Goal: Task Accomplishment & Management: Manage account settings

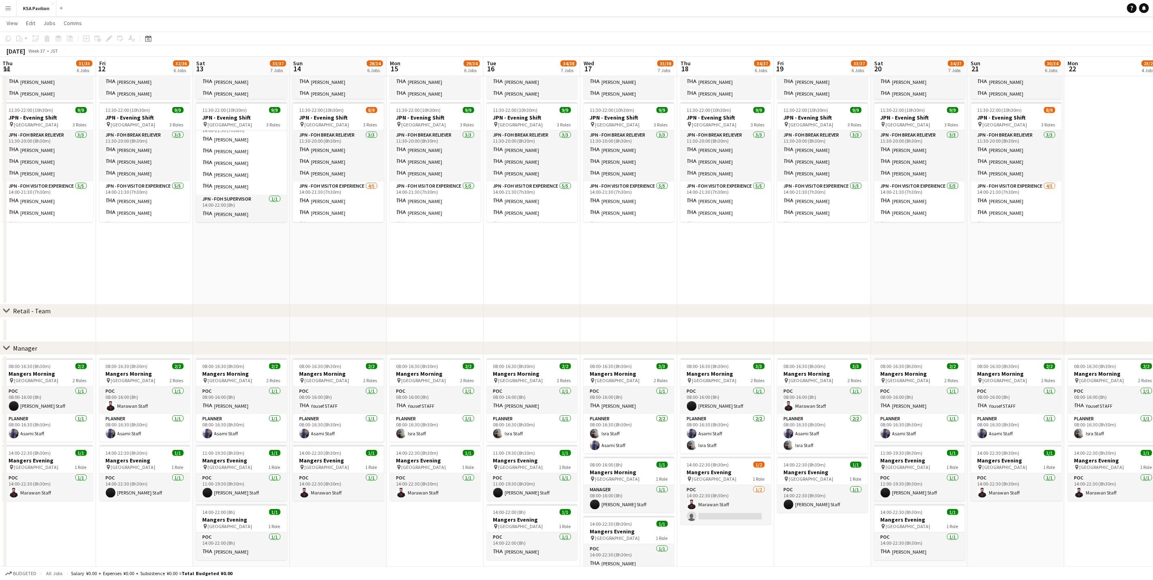
scroll to position [0, 194]
click at [418, 321] on app-date-cell at bounding box center [435, 330] width 97 height 24
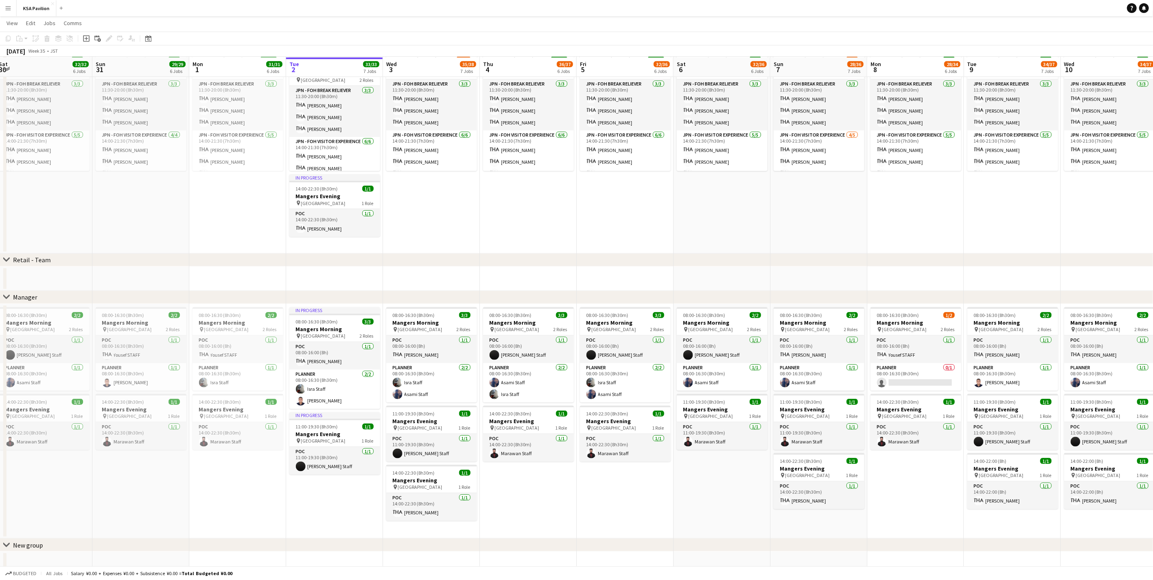
scroll to position [479, 0]
click at [407, 472] on span "14:00-22:30 (8h30m)" at bounding box center [414, 472] width 42 height 6
click at [434, 196] on app-date-cell "08:00-16:00 (8h) 7/8 JPN - Morning Shift pin Saudi Arabia Pavilion 3 Roles JPN …" at bounding box center [431, 88] width 97 height 329
click at [17, 41] on icon at bounding box center [17, 38] width 2 height 5
click at [49, 68] on link "Paste with crew Ctrl+Shift+V" at bounding box center [59, 67] width 76 height 7
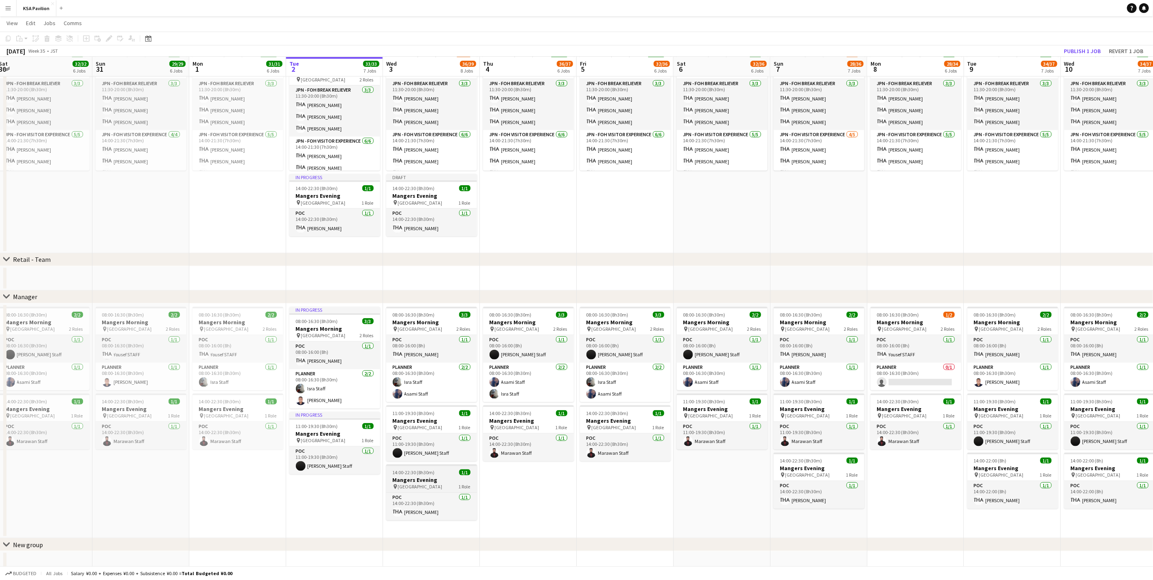
click at [420, 478] on h3 "Mangers Evening" at bounding box center [431, 479] width 91 height 7
click at [45, 38] on icon "Delete" at bounding box center [47, 38] width 6 height 6
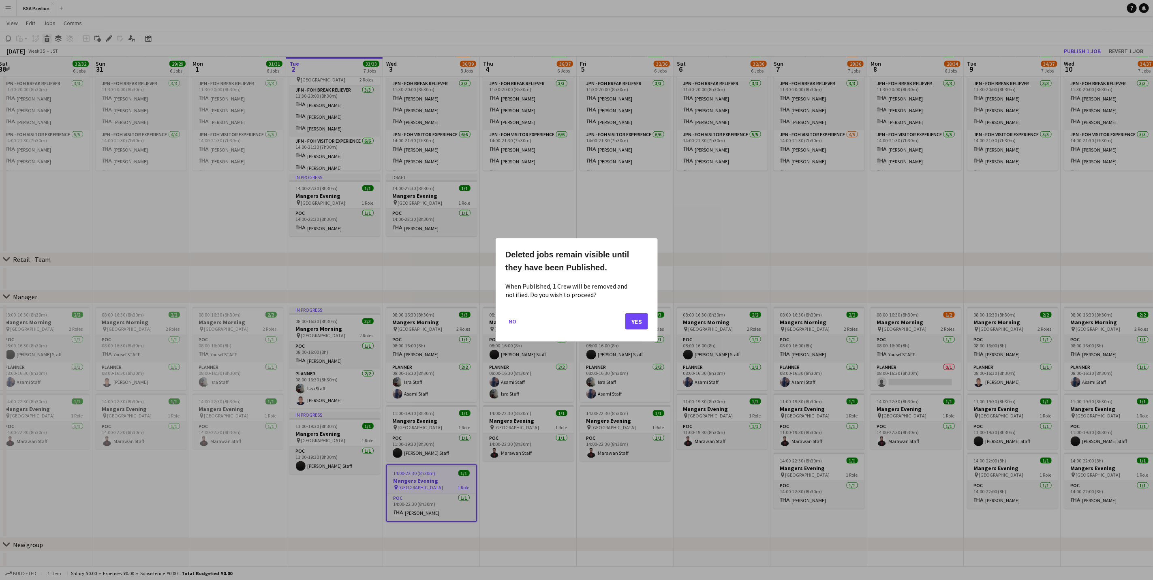
scroll to position [0, 0]
click at [635, 321] on button "Yes" at bounding box center [636, 321] width 23 height 16
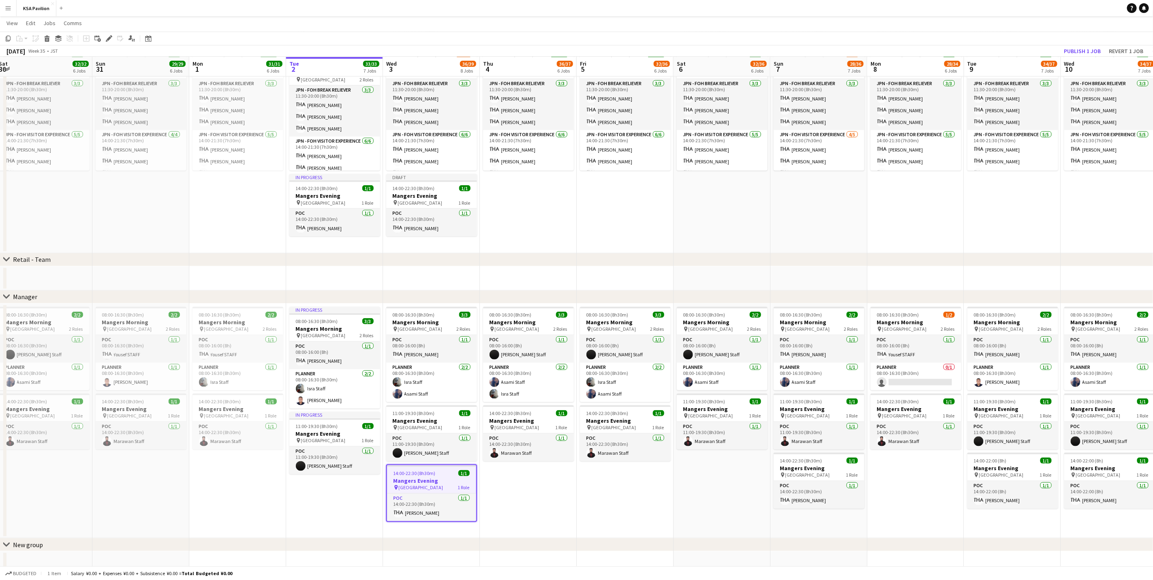
scroll to position [479, 0]
click at [407, 196] on h3 "Mangers Evening" at bounding box center [431, 195] width 91 height 7
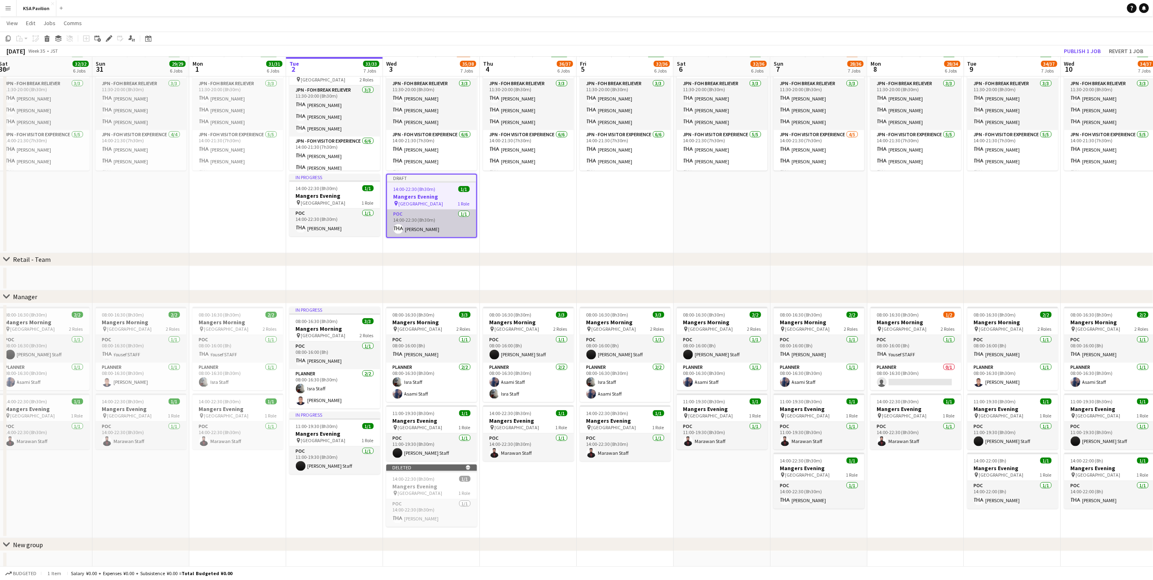
click at [432, 230] on app-card-role "POC [DATE] 14:00-22:30 (8h30m) [PERSON_NAME]" at bounding box center [431, 223] width 89 height 28
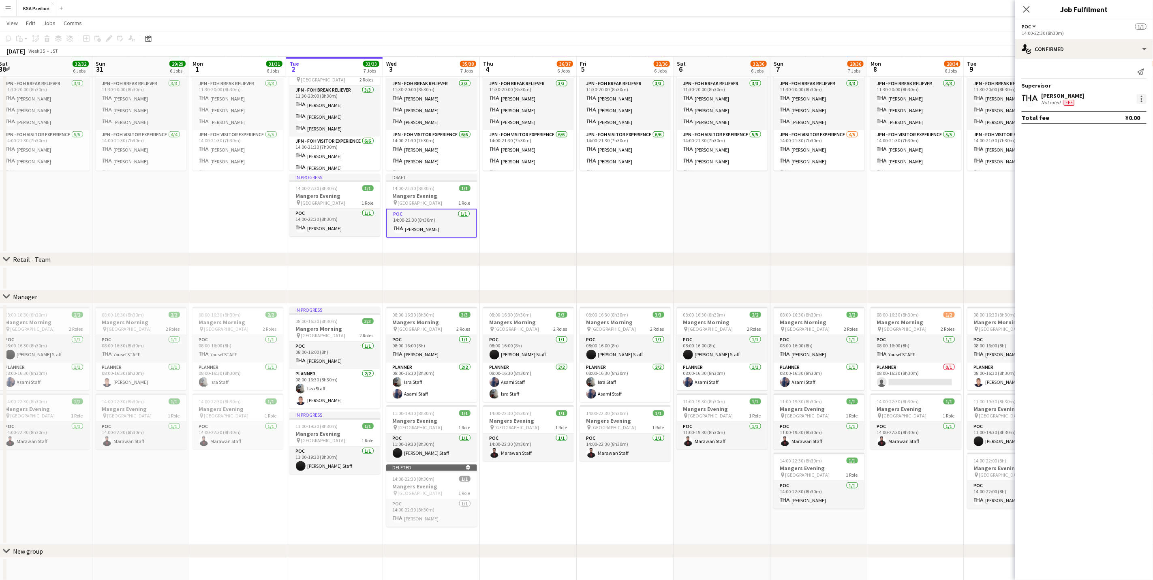
click at [1142, 100] on div at bounding box center [1142, 99] width 2 height 2
click at [1086, 229] on span "Edit Supervisor visibility Control which Roles are visible to Supervisor across…" at bounding box center [1090, 232] width 100 height 22
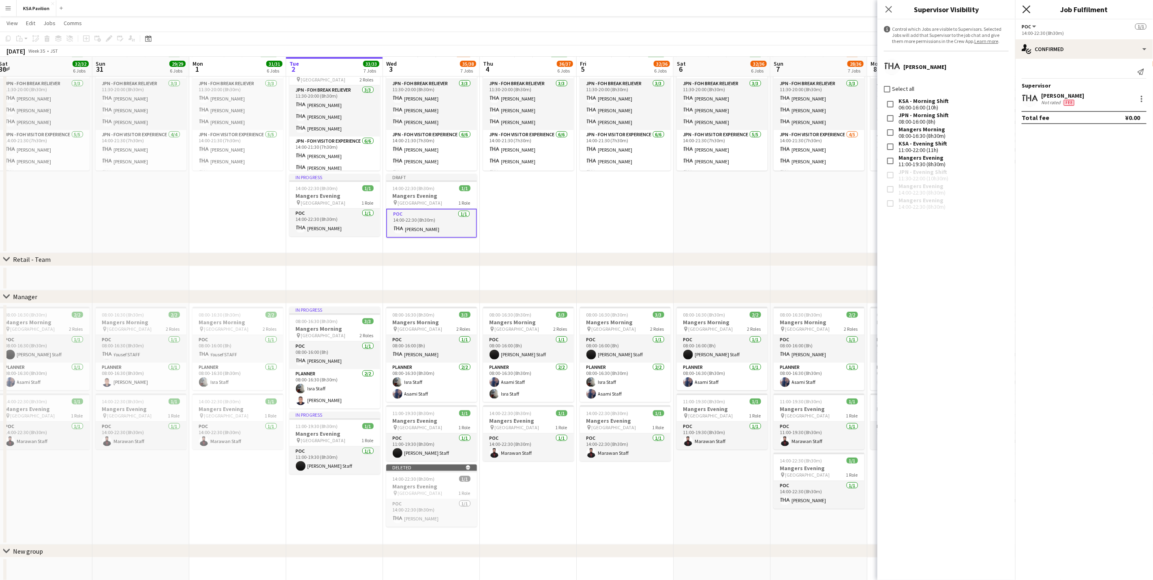
click at [1025, 9] on icon at bounding box center [1026, 9] width 8 height 8
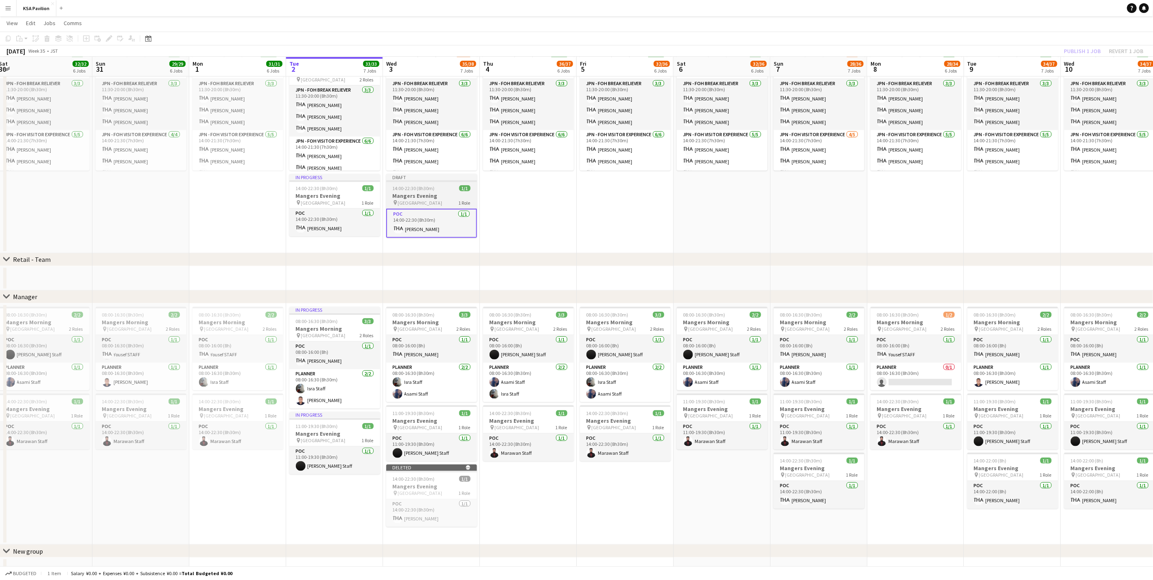
click at [421, 187] on span "14:00-22:30 (8h30m)" at bounding box center [414, 188] width 42 height 6
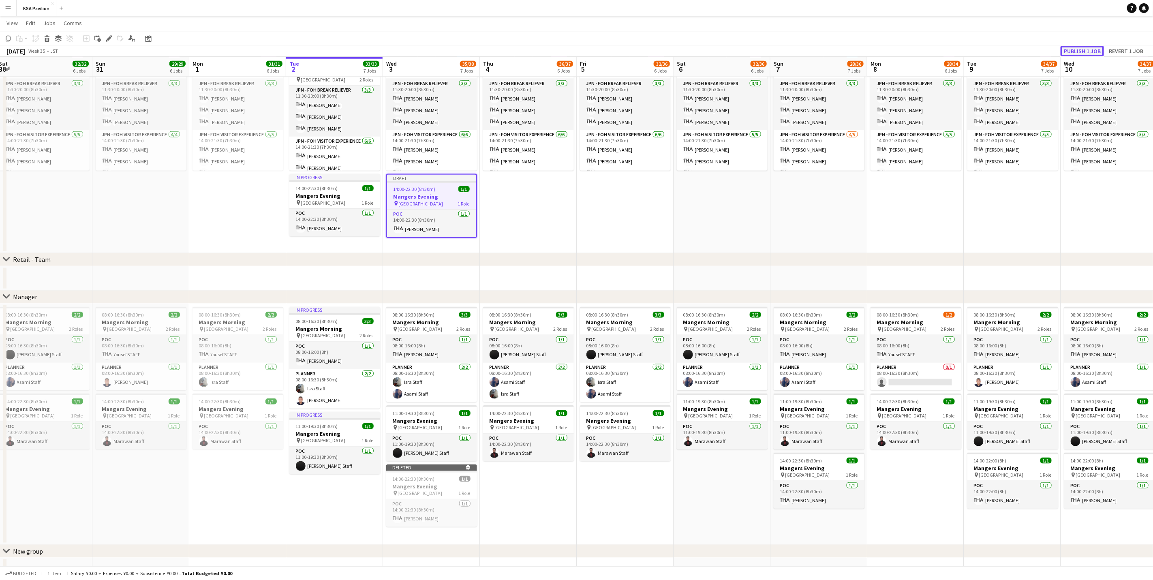
click at [1080, 50] on button "Publish 1 job" at bounding box center [1081, 51] width 43 height 11
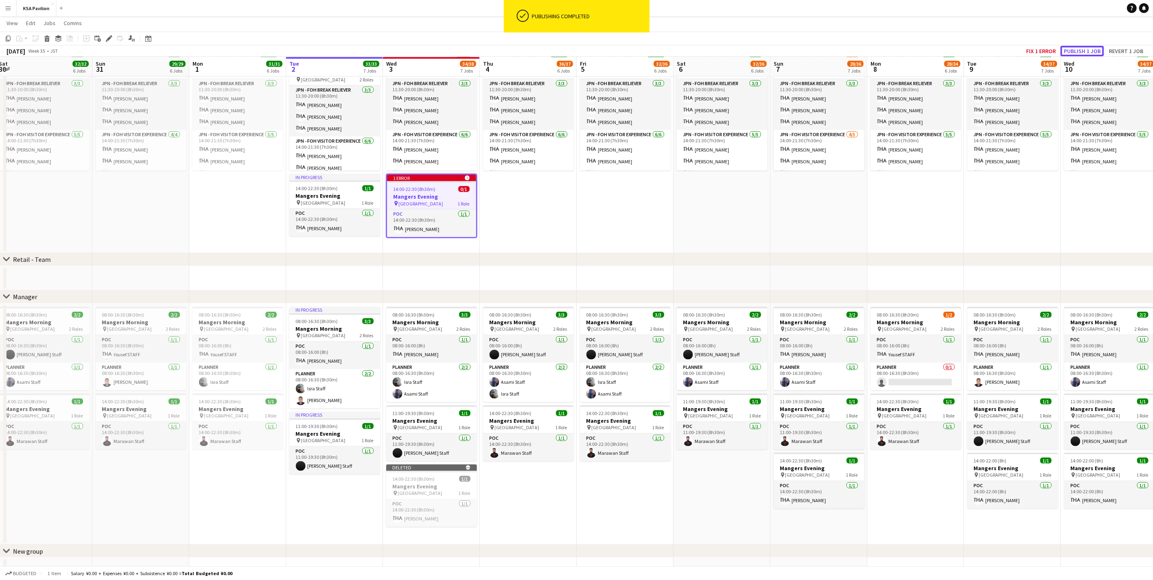
click at [1080, 51] on button "Publish 1 job" at bounding box center [1081, 51] width 43 height 11
click at [660, 199] on app-date-cell "08:00-16:00 (8h) 7/7 JPN - Morning Shift pin [GEOGRAPHIC_DATA] 2 Roles JPN - FO…" at bounding box center [625, 88] width 97 height 329
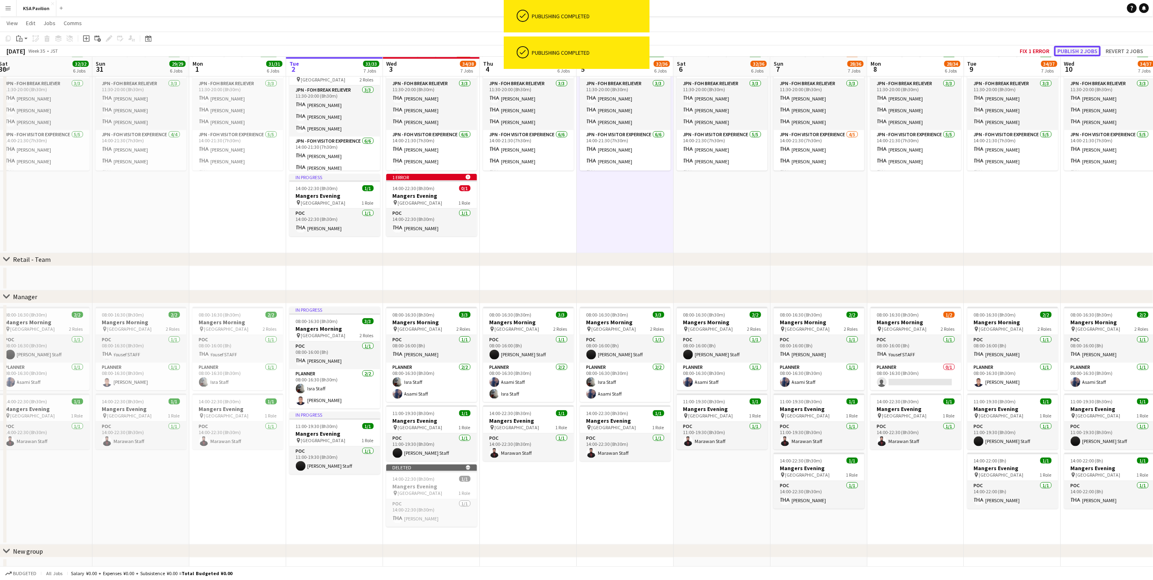
click at [1077, 51] on button "Publish 2 jobs" at bounding box center [1077, 51] width 47 height 11
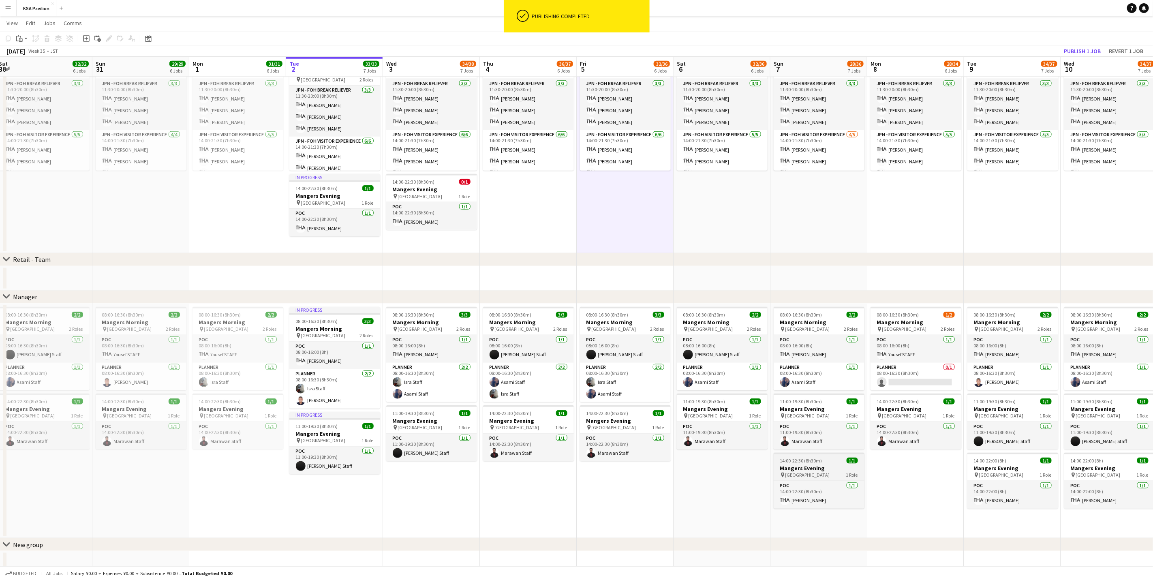
click at [814, 466] on h3 "Mangers Evening" at bounding box center [818, 467] width 91 height 7
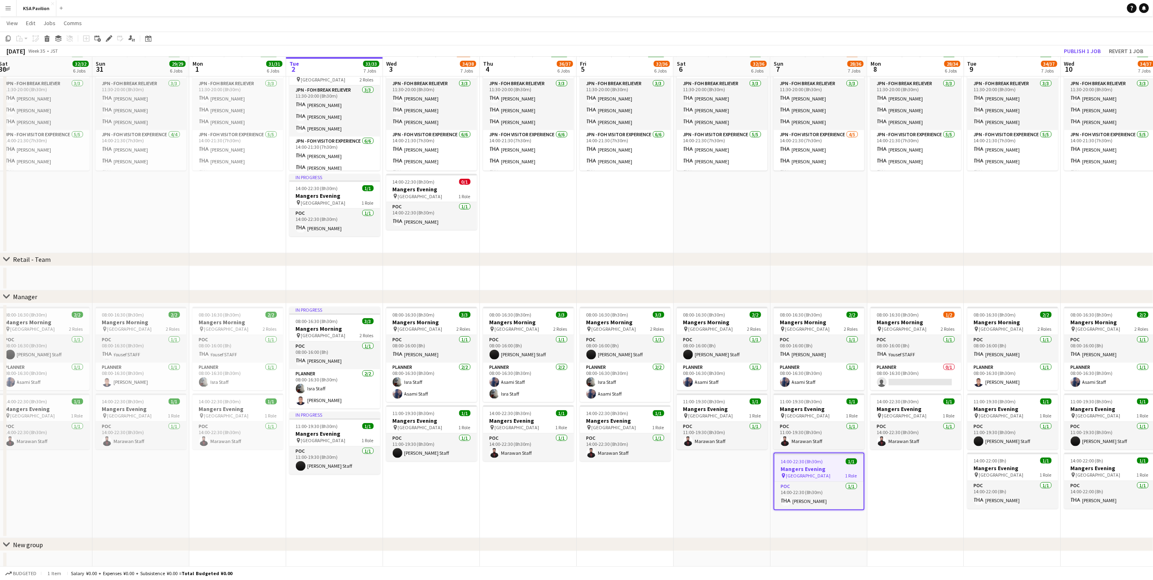
click at [801, 179] on app-date-cell "08:00-16:00 (8h) 5/8 JPN - Morning Shift pin Saudi Arabia Pavilion 3 Roles JPN …" at bounding box center [818, 88] width 97 height 329
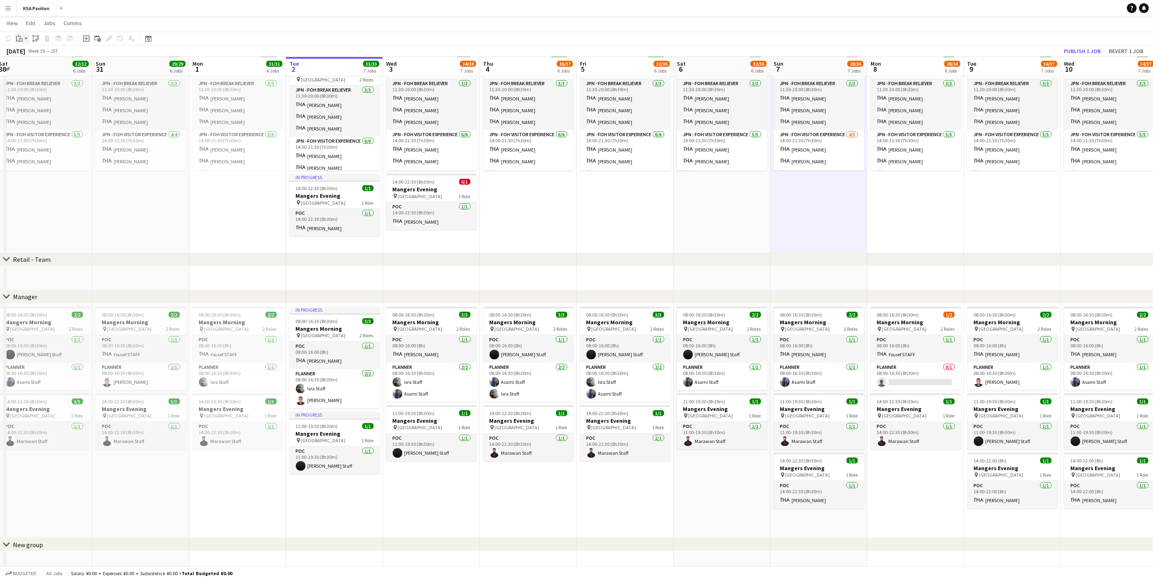
click at [21, 38] on icon "Paste" at bounding box center [19, 38] width 6 height 6
click at [771, 214] on app-date-cell "08:00-16:00 (8h) 5/8 JPN - Morning Shift pin Saudi Arabia Pavilion 3 Roles JPN …" at bounding box center [818, 88] width 97 height 329
click at [1126, 50] on button "Revert 1 job" at bounding box center [1125, 51] width 41 height 11
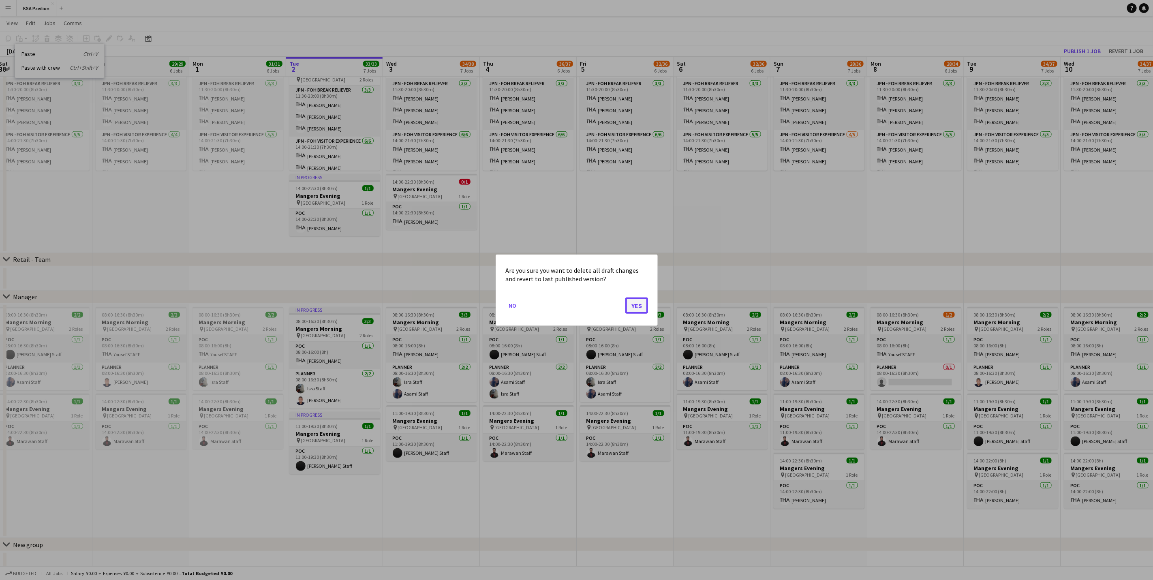
click at [637, 307] on button "Yes" at bounding box center [636, 305] width 23 height 16
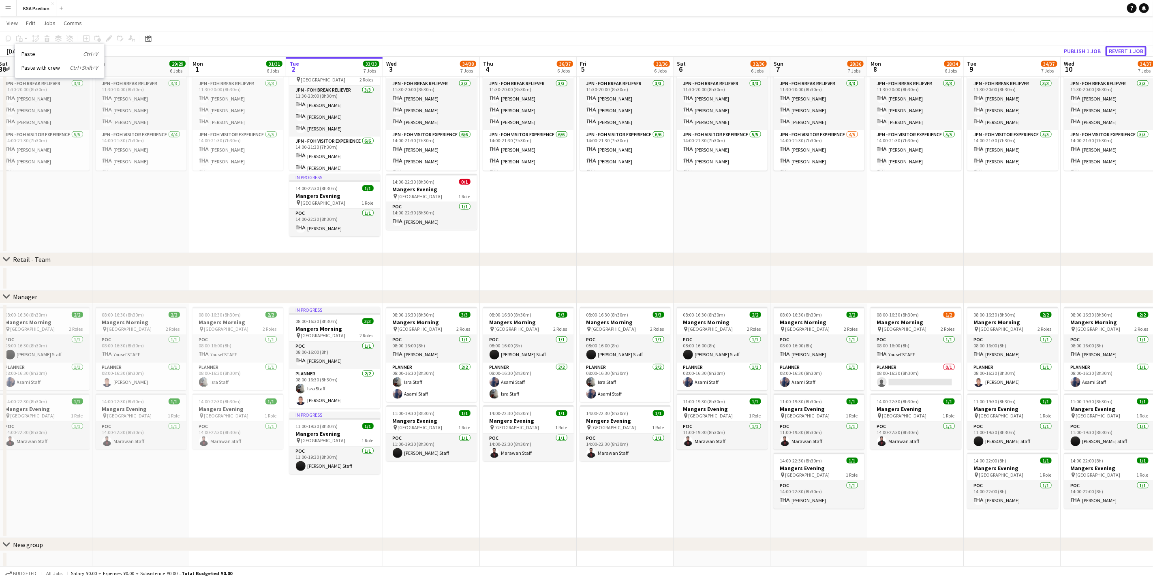
scroll to position [479, 0]
click at [1085, 49] on button "Publish 1 job" at bounding box center [1081, 51] width 43 height 11
click at [1083, 50] on button "Publish 1 job" at bounding box center [1081, 51] width 43 height 11
click at [1068, 51] on button "Publish 1 job" at bounding box center [1081, 51] width 43 height 11
click at [529, 225] on app-date-cell "08:00-16:00 (8h) 7/7 JPN - Morning Shift pin [GEOGRAPHIC_DATA] 2 Roles JPN - FO…" at bounding box center [528, 88] width 97 height 329
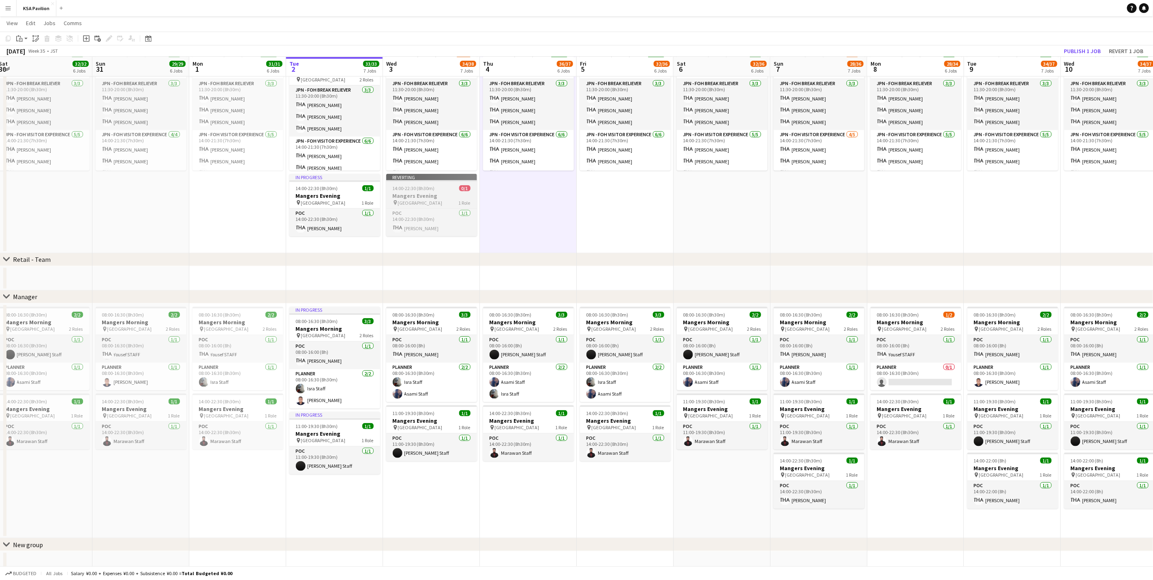
click at [423, 182] on app-job-card "Reverting 14:00-22:30 (8h30m) 0/1 Mangers Evening pin Osaka 1 Role POC [DATE] 1…" at bounding box center [431, 205] width 91 height 62
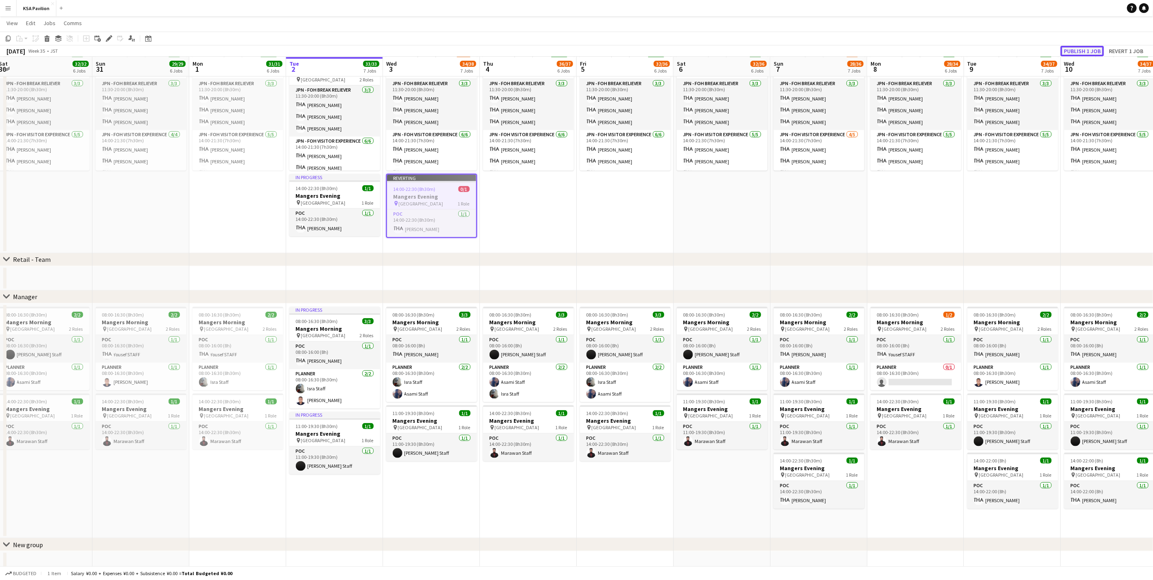
click at [1093, 49] on button "Publish 1 job" at bounding box center [1081, 51] width 43 height 11
click at [1093, 49] on div "Publish 1 job Revert 1 job" at bounding box center [1096, 51] width 114 height 11
click at [1093, 49] on button "Publish 1 job" at bounding box center [1081, 51] width 43 height 11
click at [415, 190] on span "14:00-22:30 (8h30m)" at bounding box center [414, 188] width 42 height 6
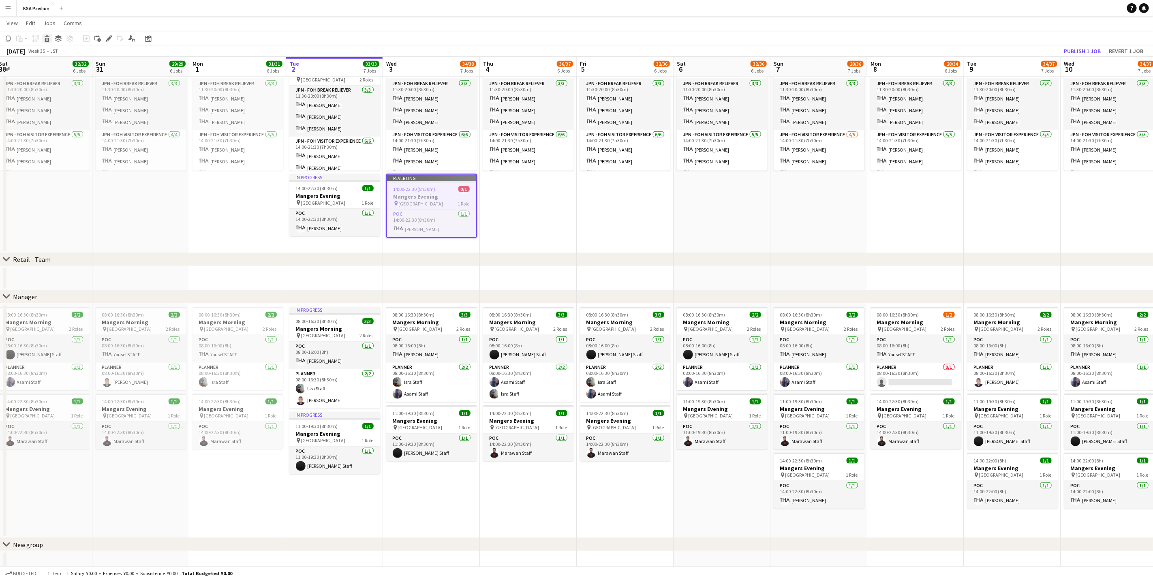
click at [48, 38] on icon at bounding box center [47, 40] width 4 height 4
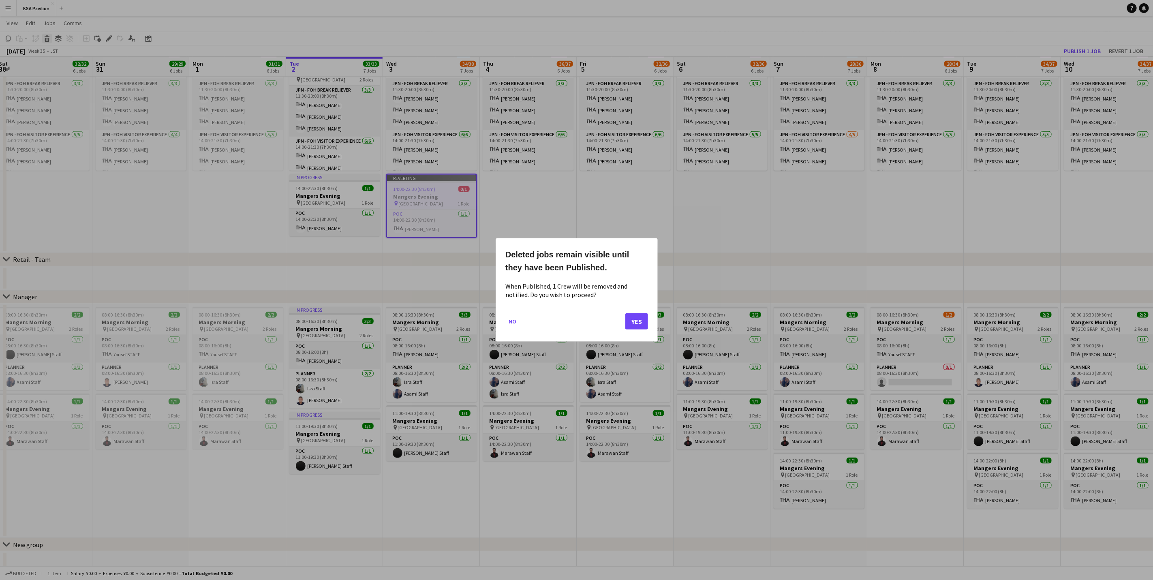
scroll to position [0, 0]
click at [641, 321] on button "Yes" at bounding box center [636, 321] width 23 height 16
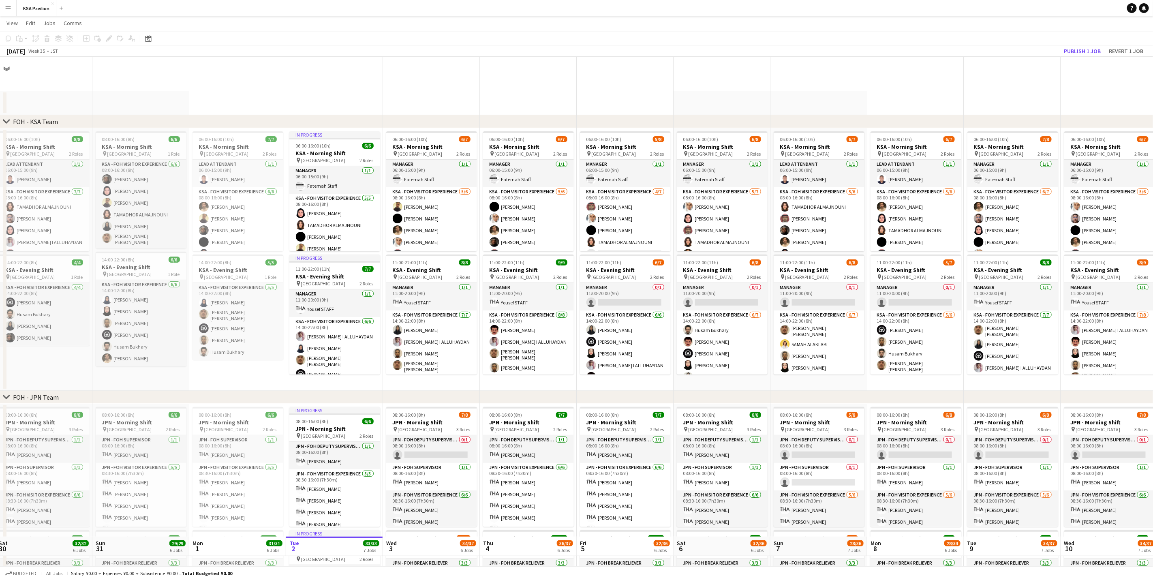
scroll to position [479, 0]
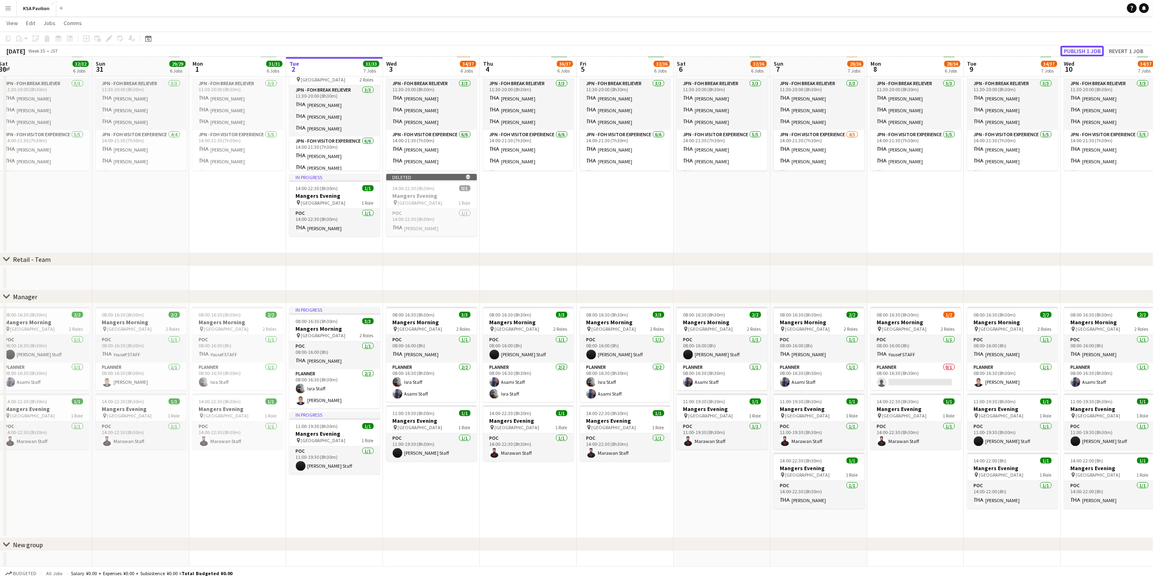
click at [1090, 51] on button "Publish 1 job" at bounding box center [1081, 51] width 43 height 11
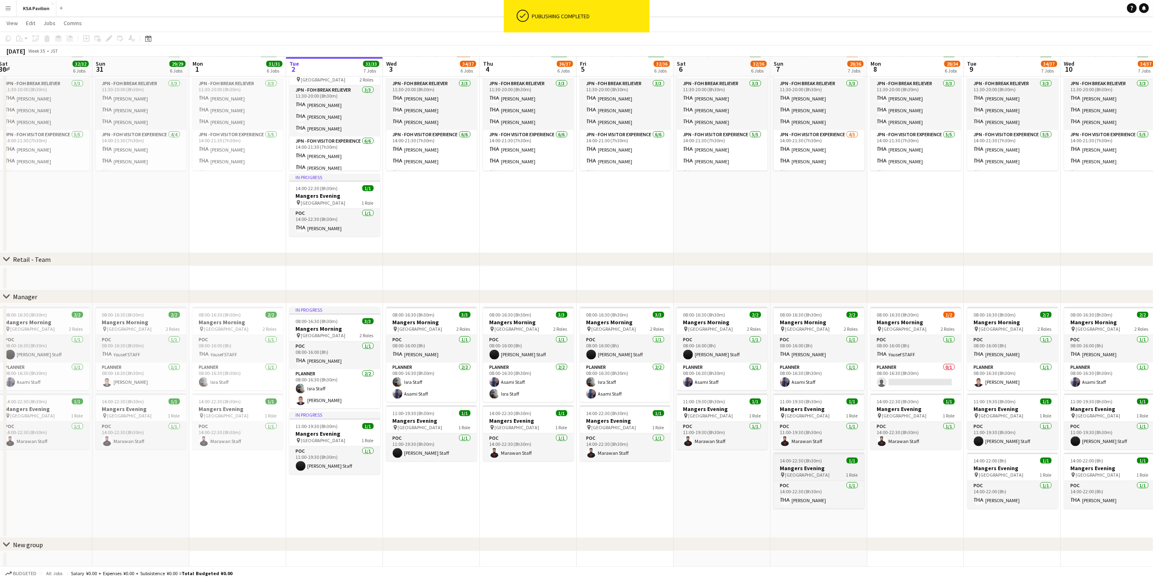
click at [806, 473] on div "pin Osaka 1 Role" at bounding box center [818, 475] width 91 height 6
click at [433, 188] on app-date-cell "08:00-16:00 (8h) 7/8 JPN - Morning Shift pin Saudi Arabia Pavilion 3 Roles JPN …" at bounding box center [431, 88] width 97 height 329
click at [16, 39] on icon at bounding box center [17, 38] width 2 height 5
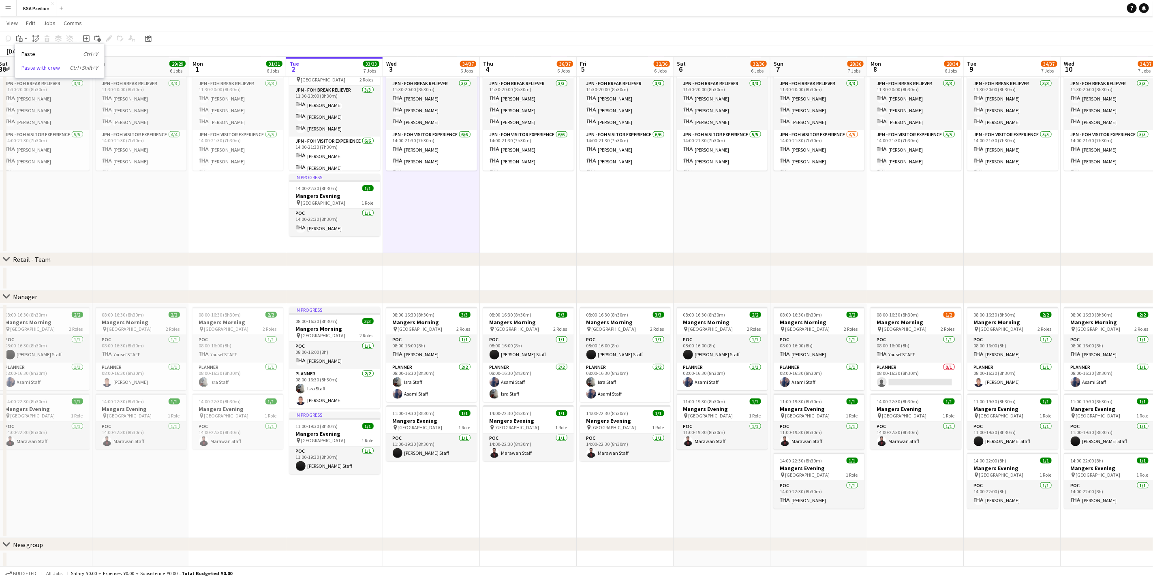
click at [42, 66] on link "Paste with crew Ctrl+Shift+V" at bounding box center [59, 67] width 76 height 7
click at [453, 220] on app-card-role "POC [DATE] 14:00-22:30 (8h30m) [PERSON_NAME]" at bounding box center [431, 223] width 91 height 28
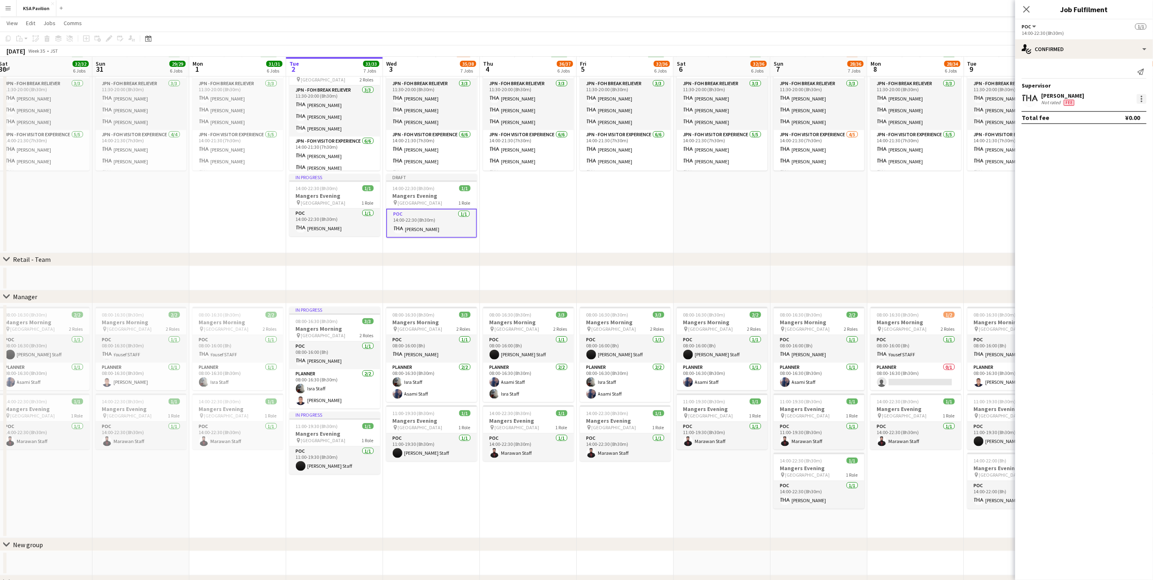
click at [1142, 98] on div at bounding box center [1142, 99] width 10 height 10
click at [1088, 222] on span "Edit Supervisor visibility" at bounding box center [1074, 224] width 68 height 7
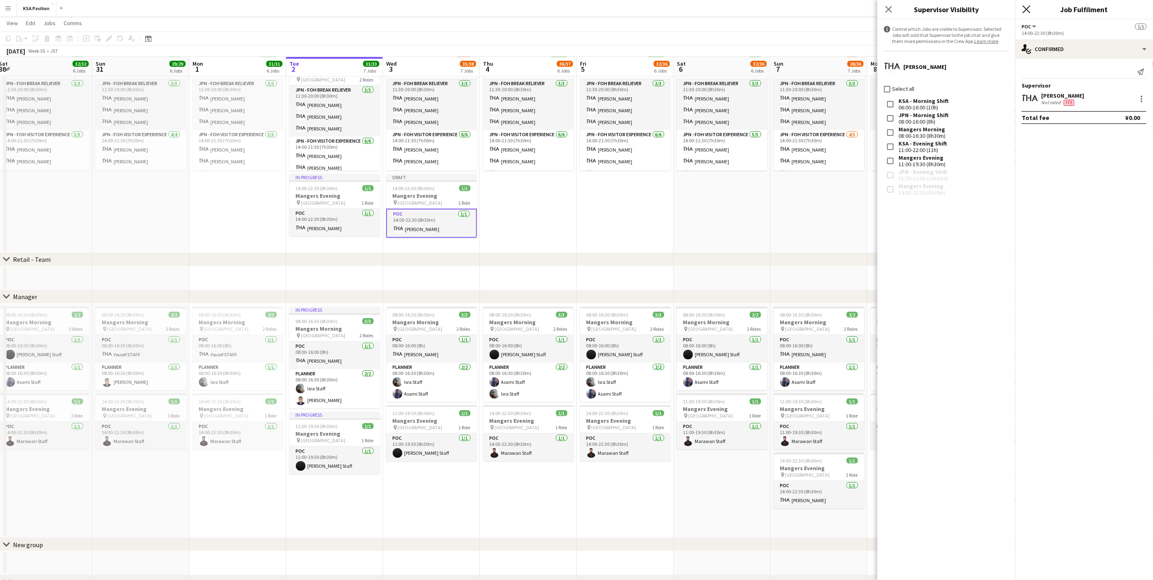
click at [1025, 6] on icon "Close pop-in" at bounding box center [1026, 9] width 8 height 8
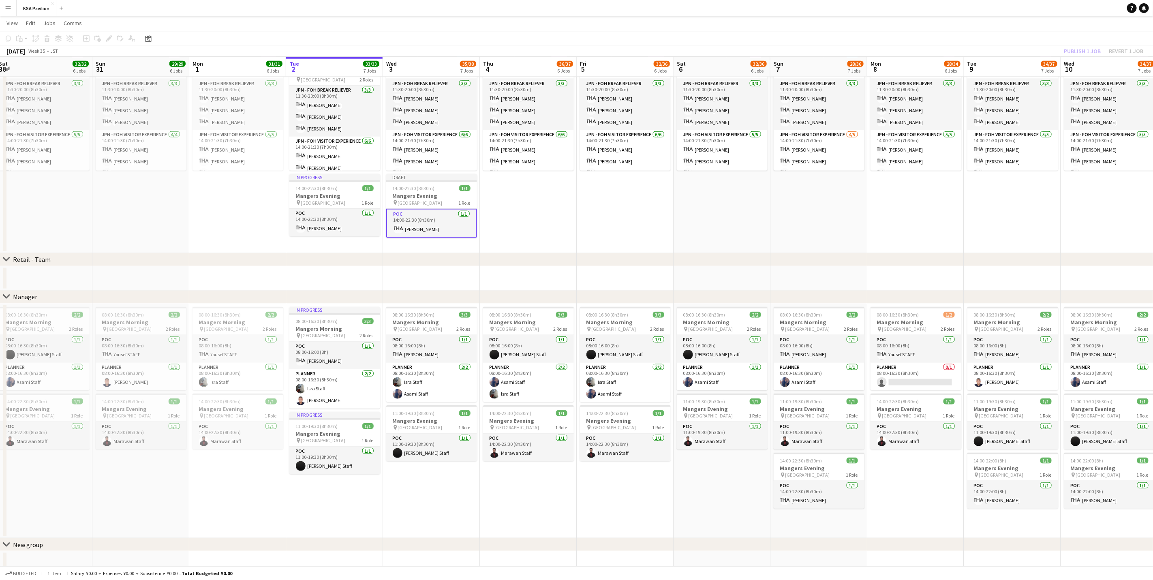
click at [1077, 52] on div "Publish 1 job Revert 1 job" at bounding box center [1103, 51] width 99 height 11
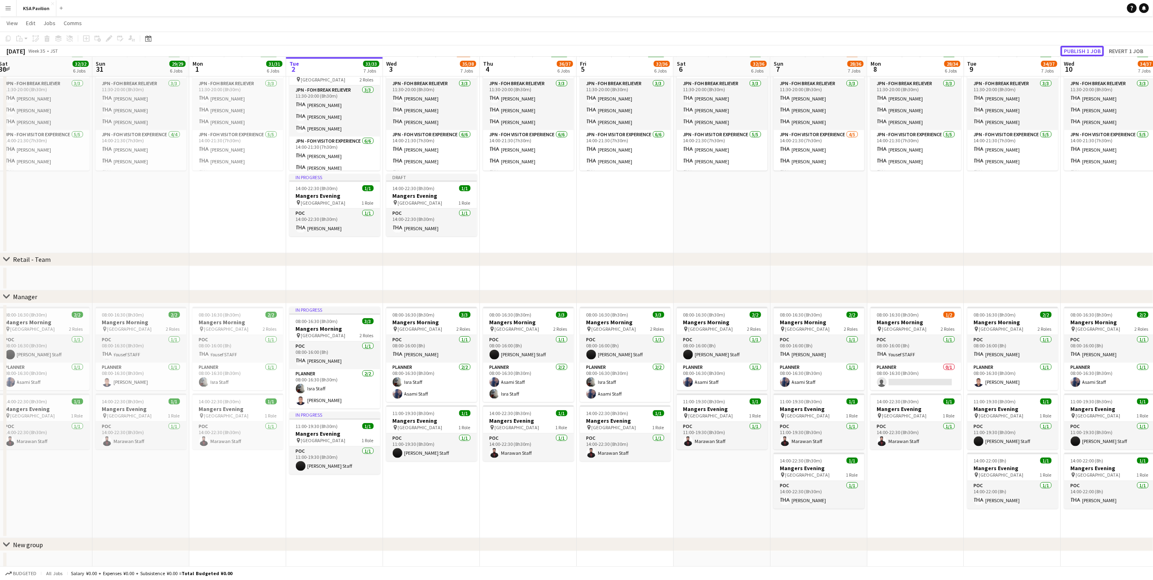
click at [1077, 52] on button "Publish 1 job" at bounding box center [1081, 51] width 43 height 11
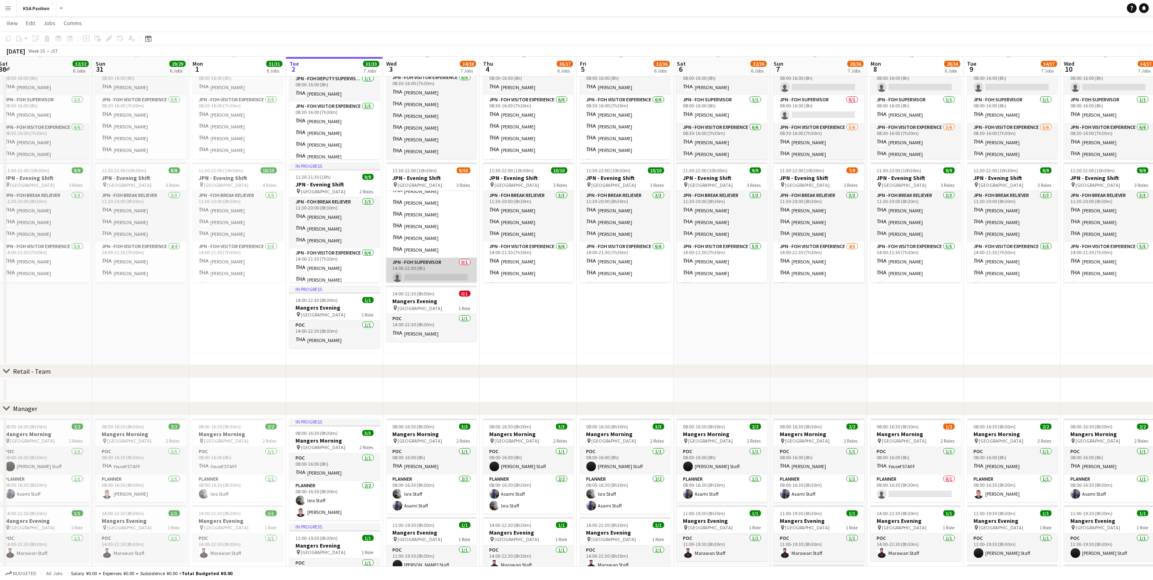
scroll to position [75, 0]
click at [432, 324] on app-card-role "POC [DATE] 14:00-22:30 (8h30m) [PERSON_NAME]" at bounding box center [431, 328] width 91 height 28
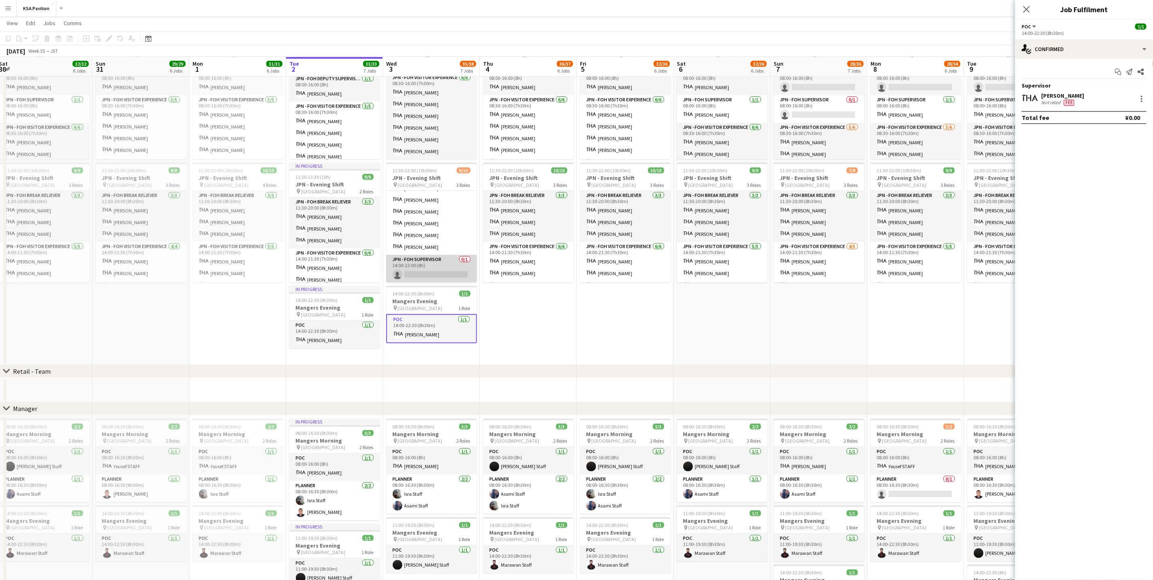
click at [422, 261] on app-card-role "JPN - FOH Supervisor 0/1 14:00-22:00 (8h) single-neutral-actions" at bounding box center [431, 269] width 91 height 28
click at [1076, 60] on div "Start chat Share single-neutral-actions Total fee ¥0.00" at bounding box center [1084, 90] width 138 height 63
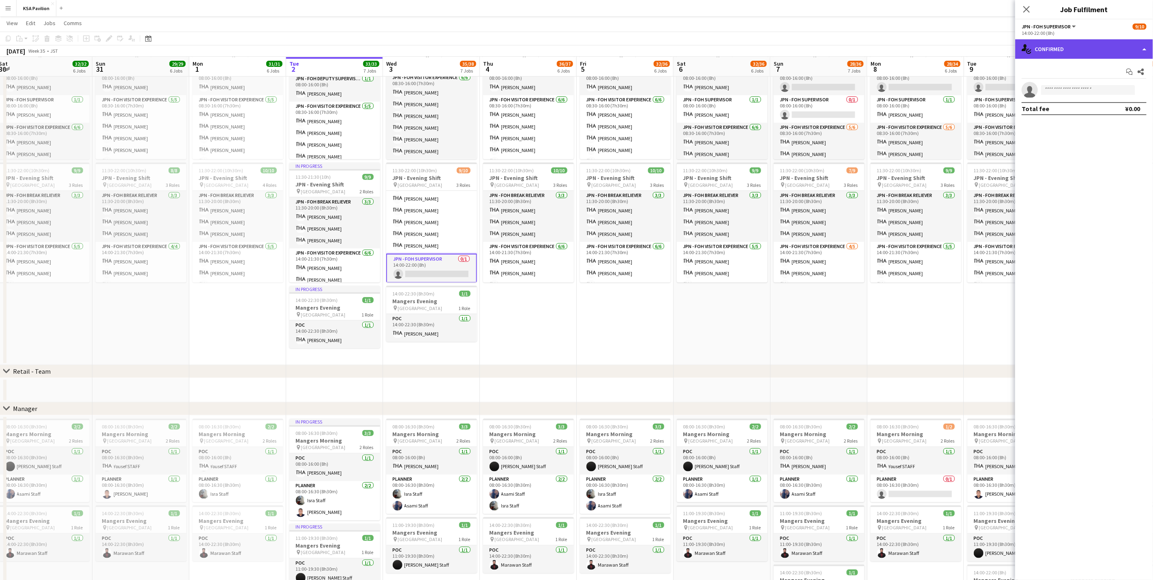
click at [1081, 52] on div "single-neutral-actions-check-2 Confirmed" at bounding box center [1084, 48] width 138 height 19
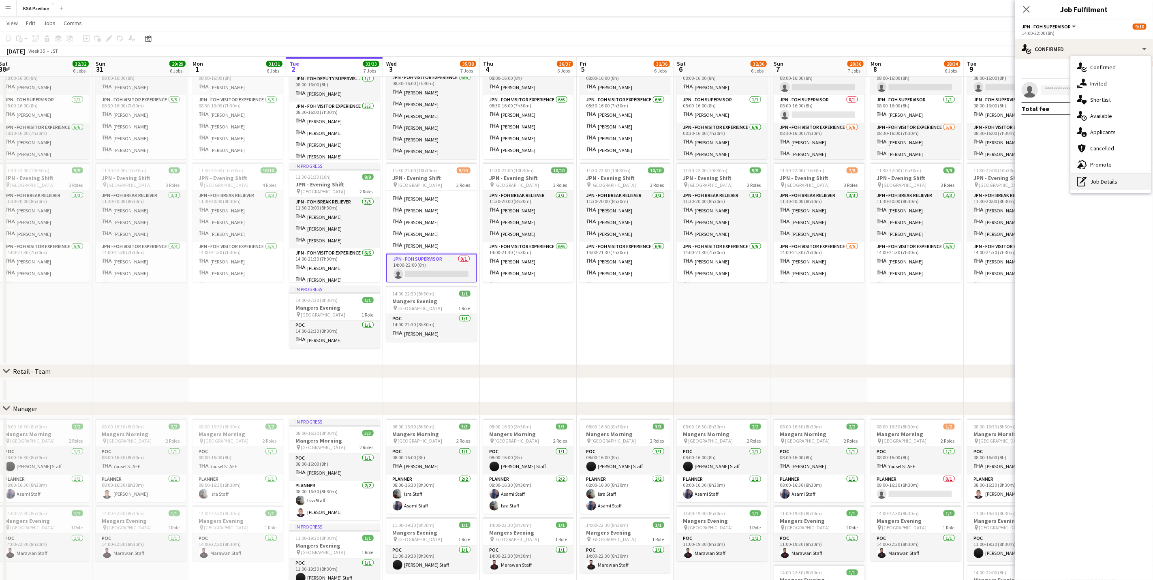
click at [1099, 174] on div "pen-write Job Details" at bounding box center [1110, 181] width 80 height 16
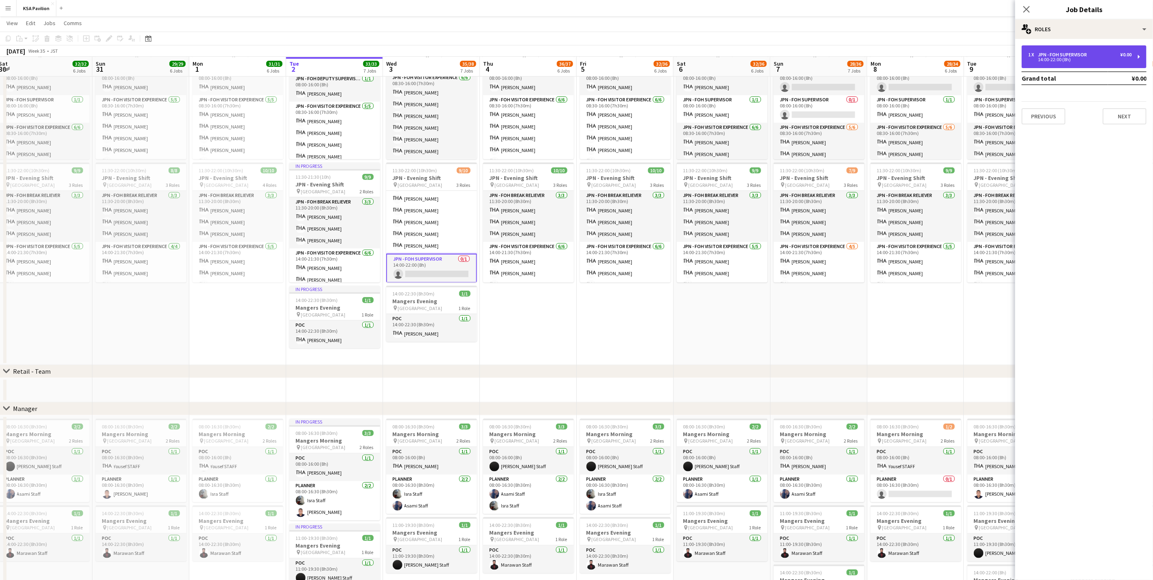
click at [1085, 61] on div "14:00-22:00 (8h)" at bounding box center [1079, 60] width 103 height 4
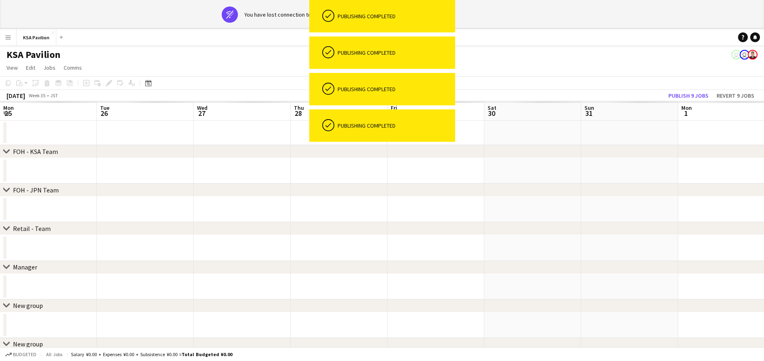
scroll to position [0, 194]
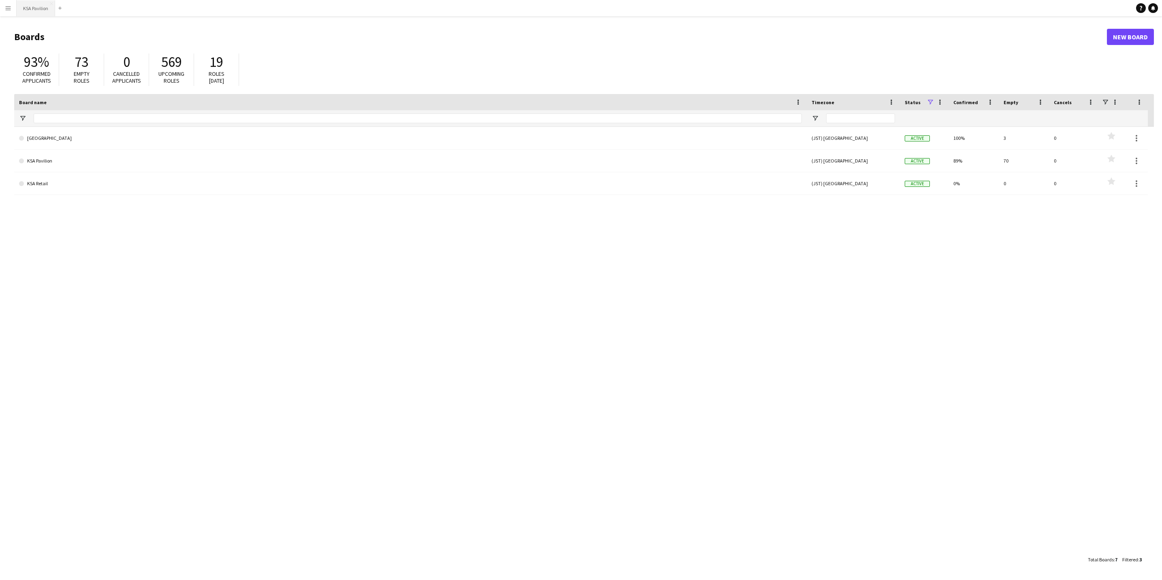
click at [28, 6] on button "KSA Pavilion Close" at bounding box center [36, 8] width 38 height 16
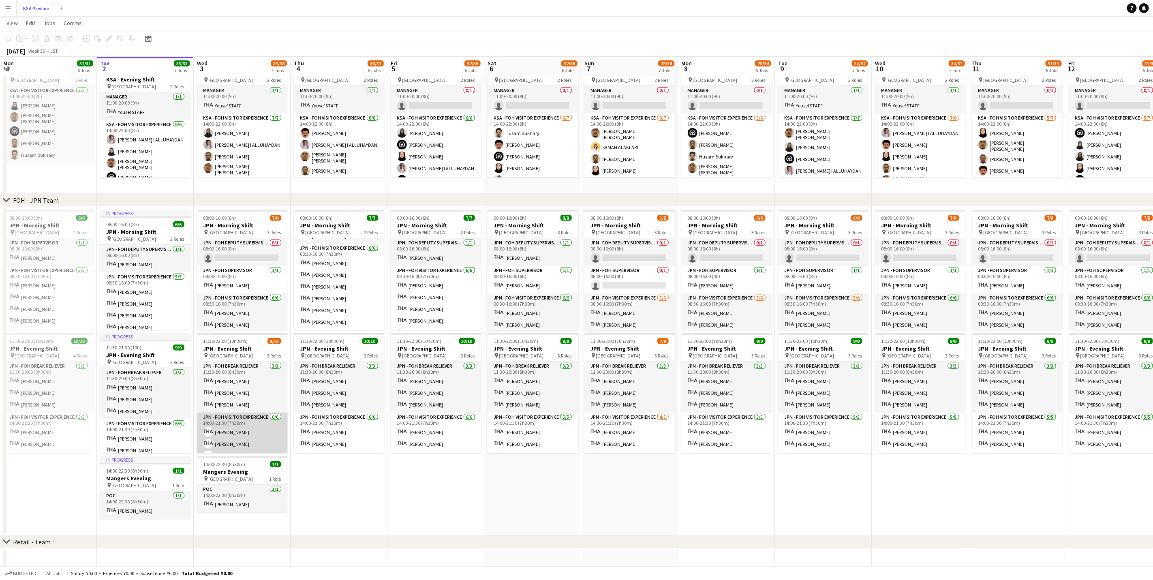
scroll to position [75, 0]
click at [243, 433] on app-card-role "JPN - FOH Supervisor 0/1 14:00-22:00 (8h) single-neutral-actions" at bounding box center [242, 439] width 91 height 28
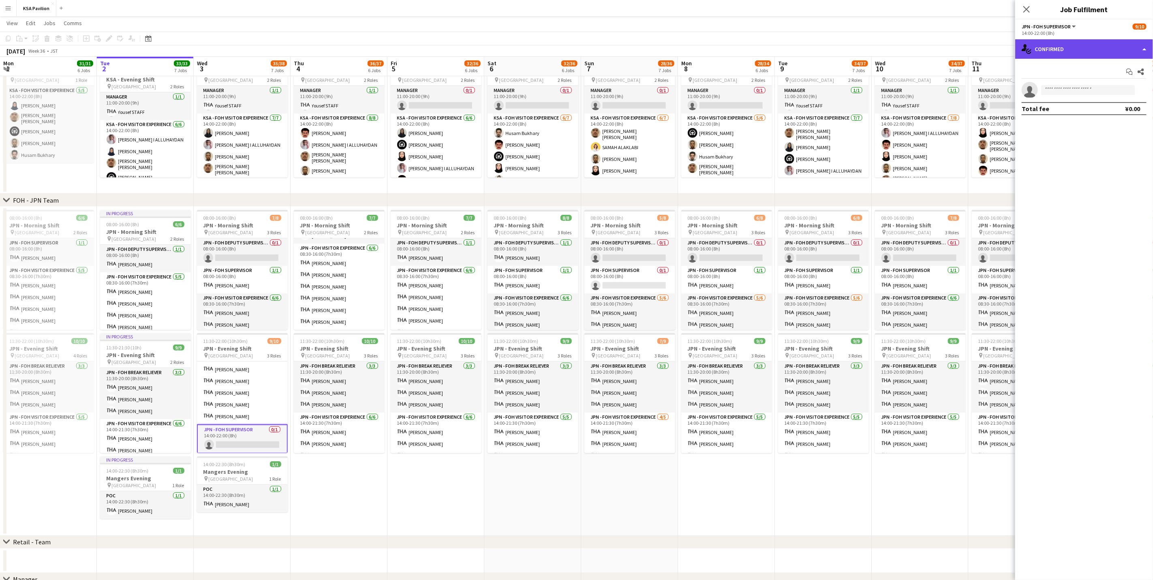
click at [1099, 50] on div "single-neutral-actions-check-2 Confirmed" at bounding box center [1084, 48] width 138 height 19
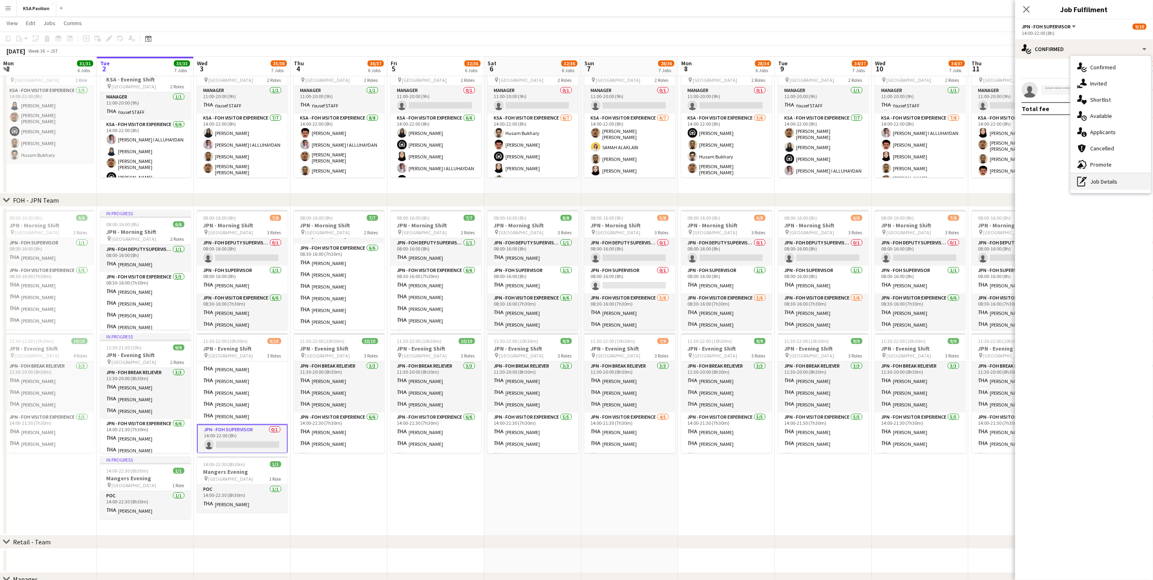
click at [1093, 179] on div "pen-write Job Details" at bounding box center [1110, 181] width 80 height 16
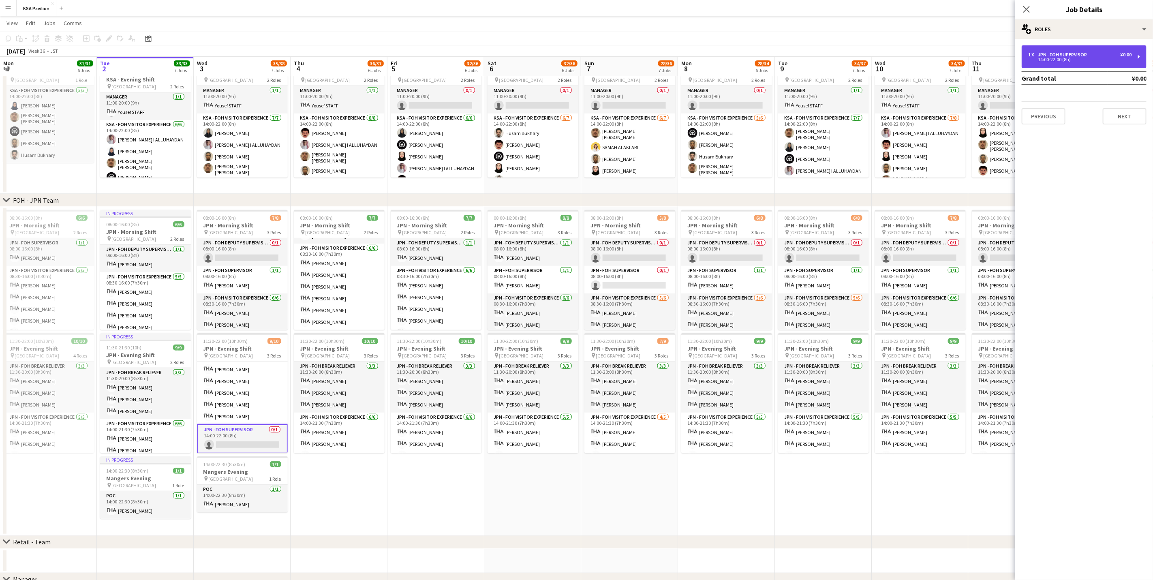
click at [1070, 60] on div "14:00-22:00 (8h)" at bounding box center [1079, 60] width 103 height 4
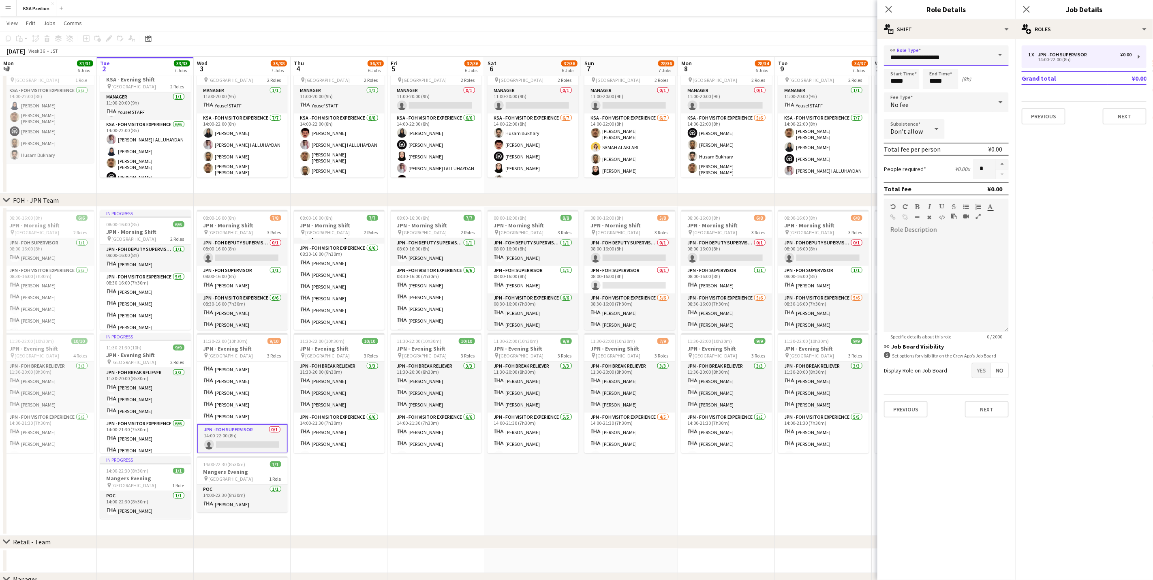
click at [934, 53] on input "**********" at bounding box center [946, 55] width 125 height 20
click at [918, 72] on mat-option "POC" at bounding box center [946, 77] width 125 height 19
type input "***"
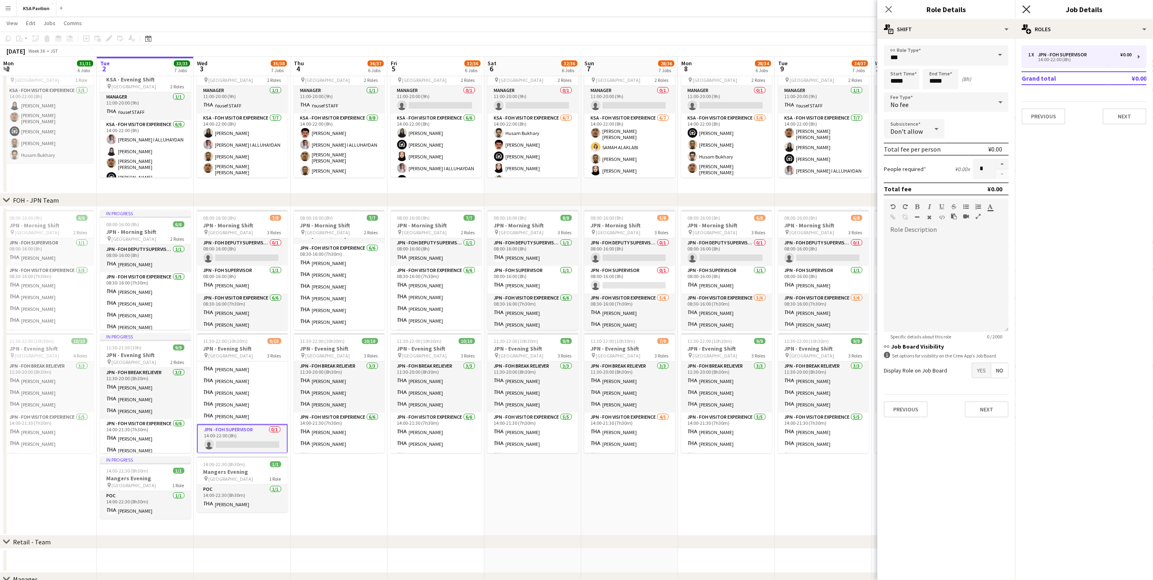
click at [1027, 10] on icon at bounding box center [1026, 9] width 8 height 8
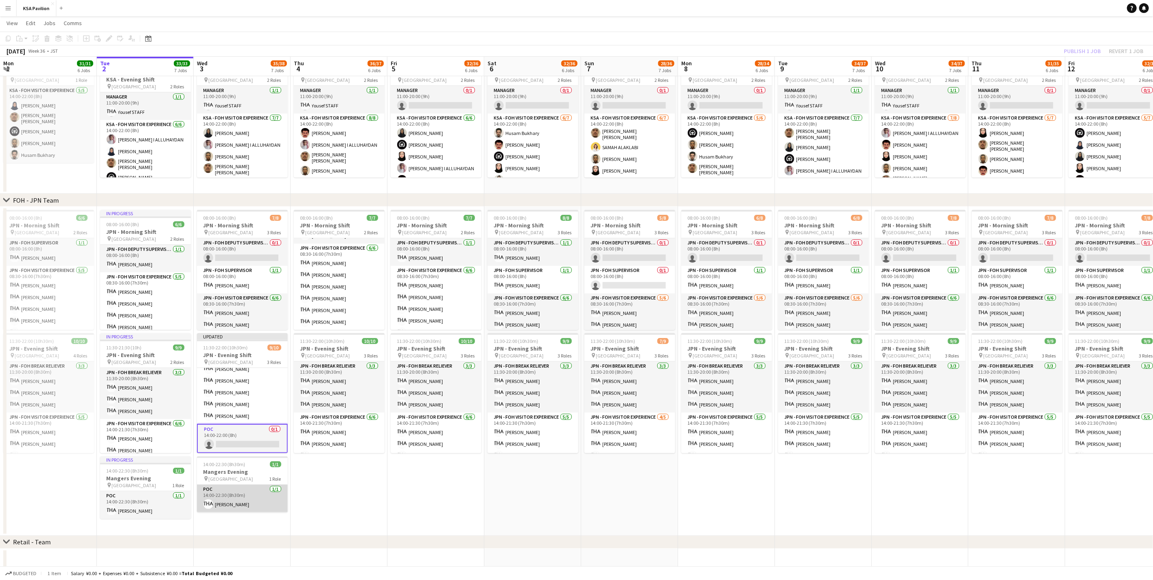
click at [232, 498] on app-card-role "POC [DATE] 14:00-22:30 (8h30m) [PERSON_NAME]" at bounding box center [242, 499] width 91 height 28
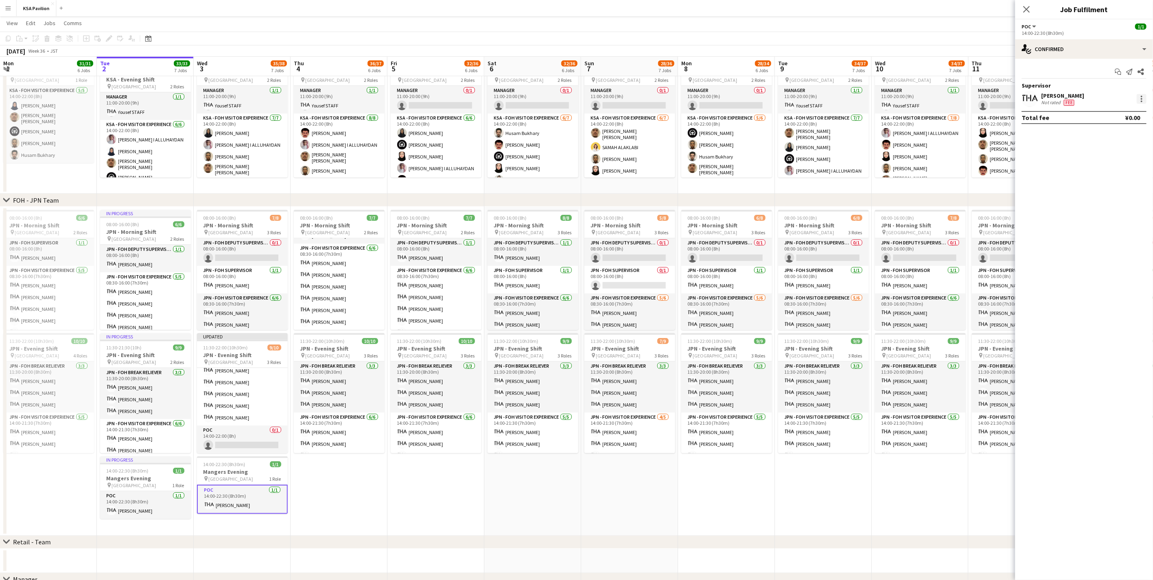
click at [1138, 103] on div at bounding box center [1142, 99] width 10 height 10
click at [1114, 138] on button "Switch crew" at bounding box center [1089, 133] width 113 height 19
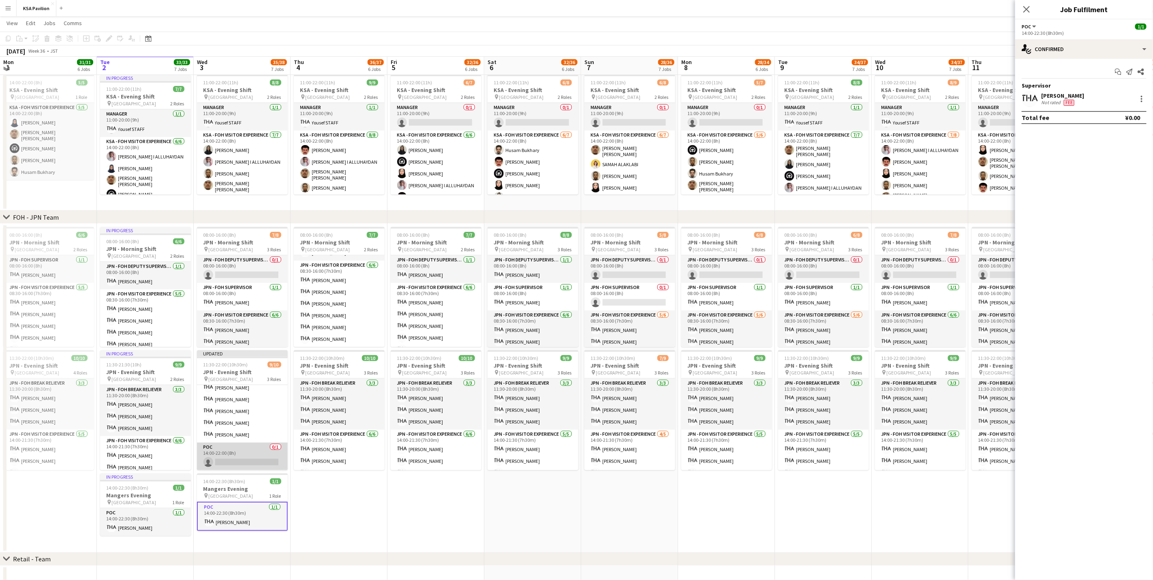
click at [236, 458] on app-card-role "POC 0/1 14:00-22:00 (8h) single-neutral-actions" at bounding box center [242, 456] width 91 height 28
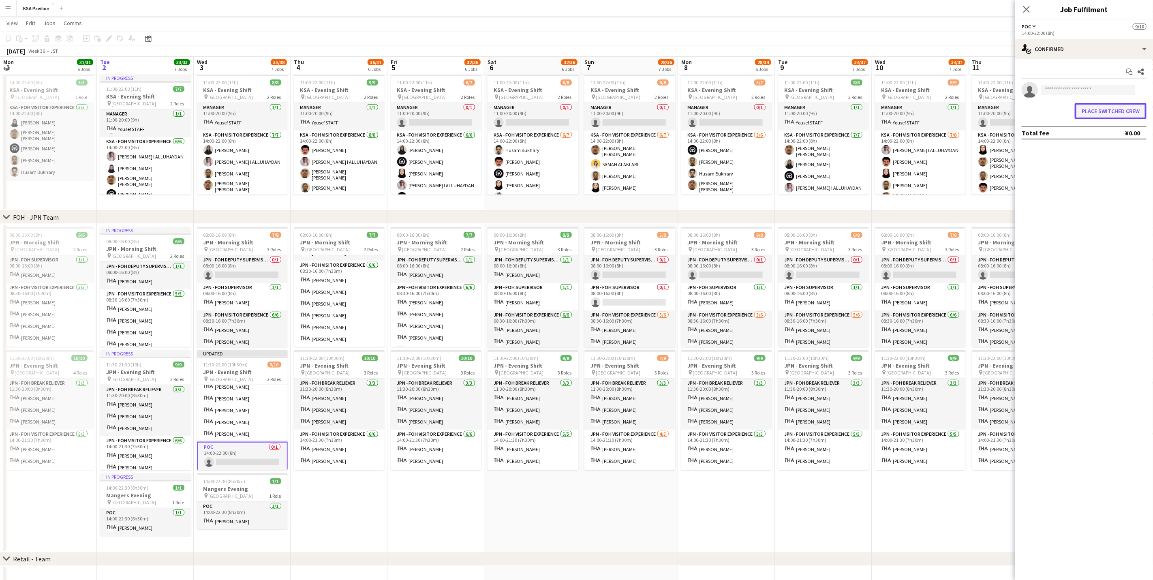
click at [1101, 116] on button "Place switched crew" at bounding box center [1111, 111] width 72 height 16
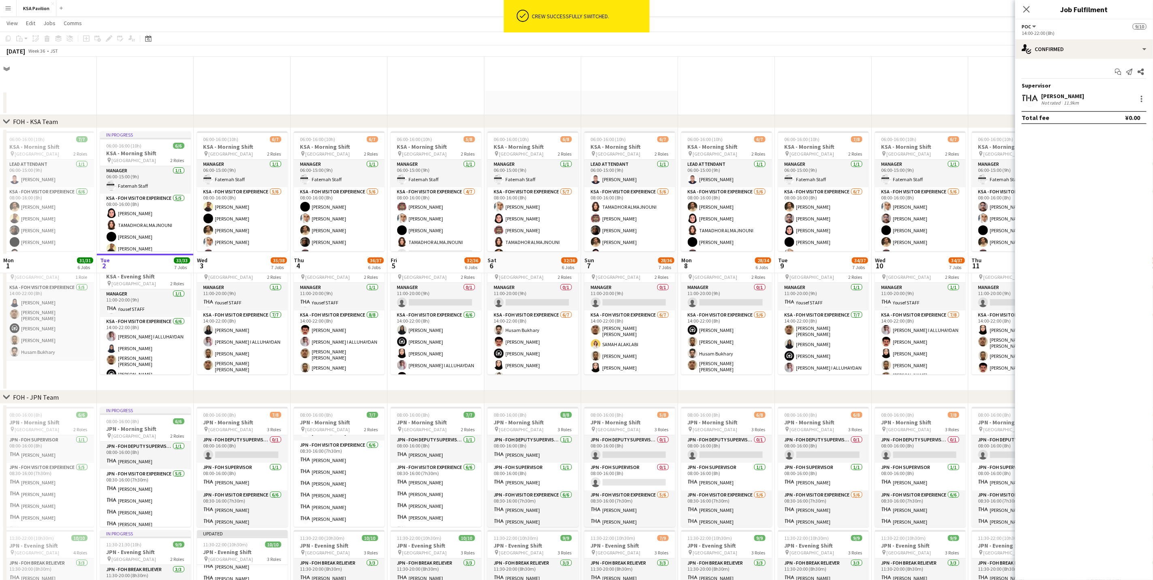
scroll to position [197, 0]
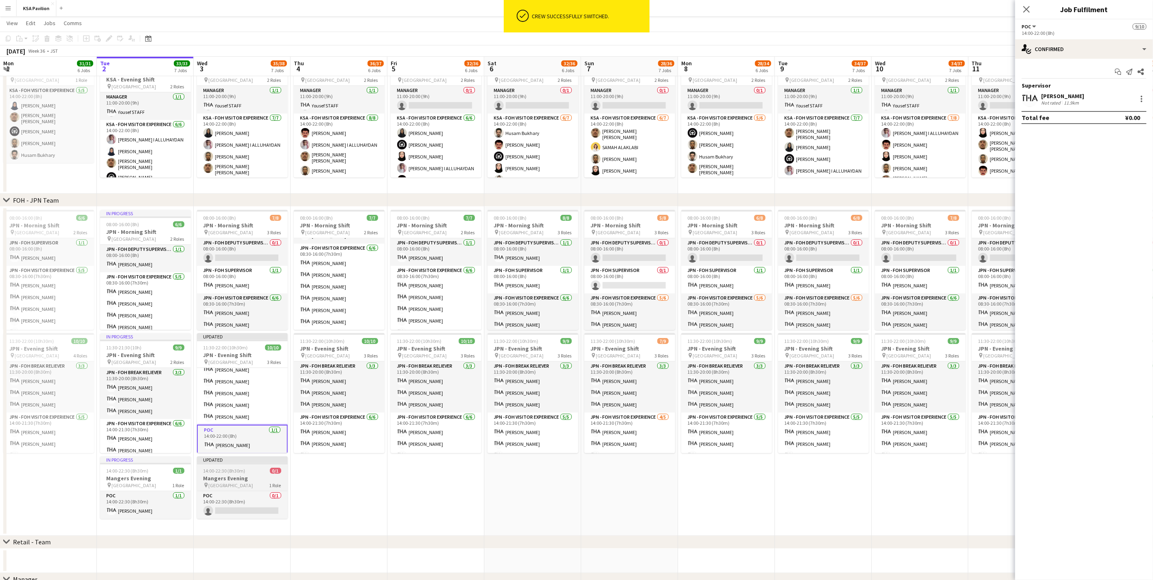
click at [235, 472] on span "14:00-22:30 (8h30m)" at bounding box center [224, 471] width 42 height 6
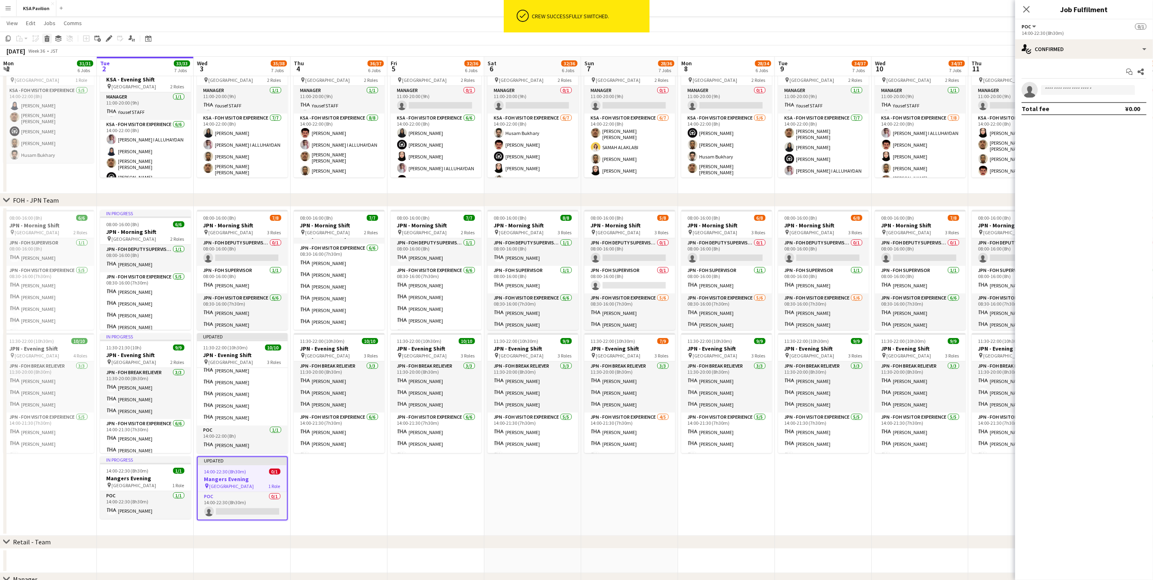
click at [45, 38] on icon at bounding box center [47, 40] width 4 height 4
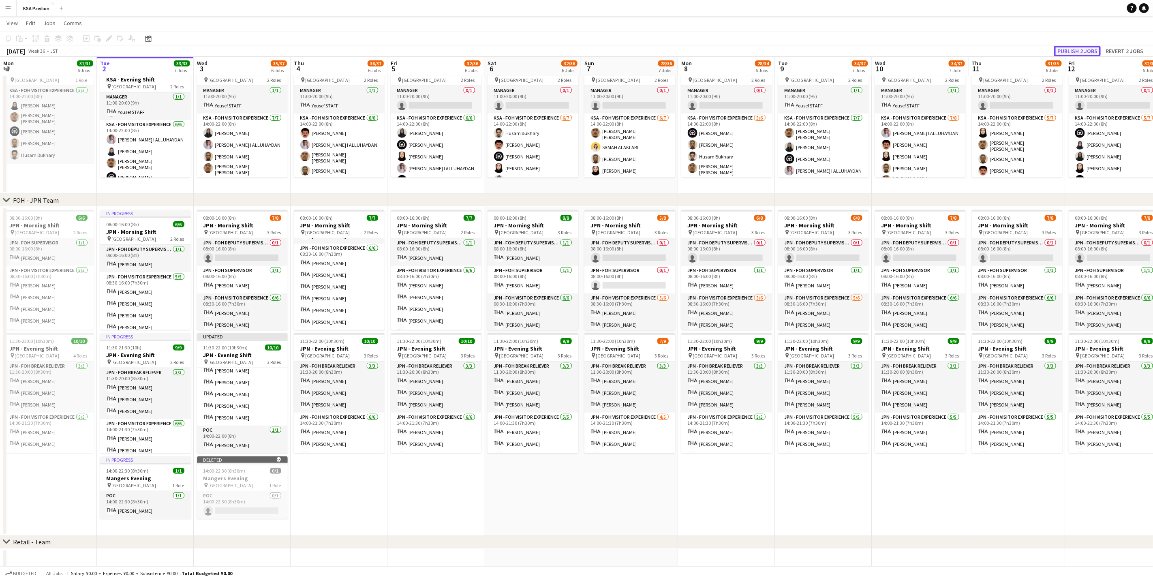
click at [1087, 49] on button "Publish 2 jobs" at bounding box center [1077, 51] width 47 height 11
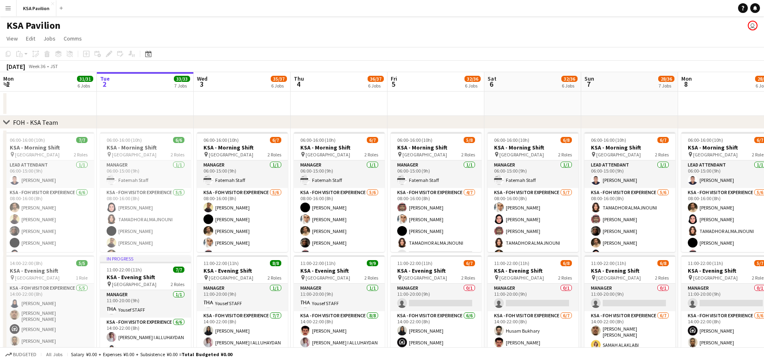
scroll to position [0, 194]
